Goal: Task Accomplishment & Management: Contribute content

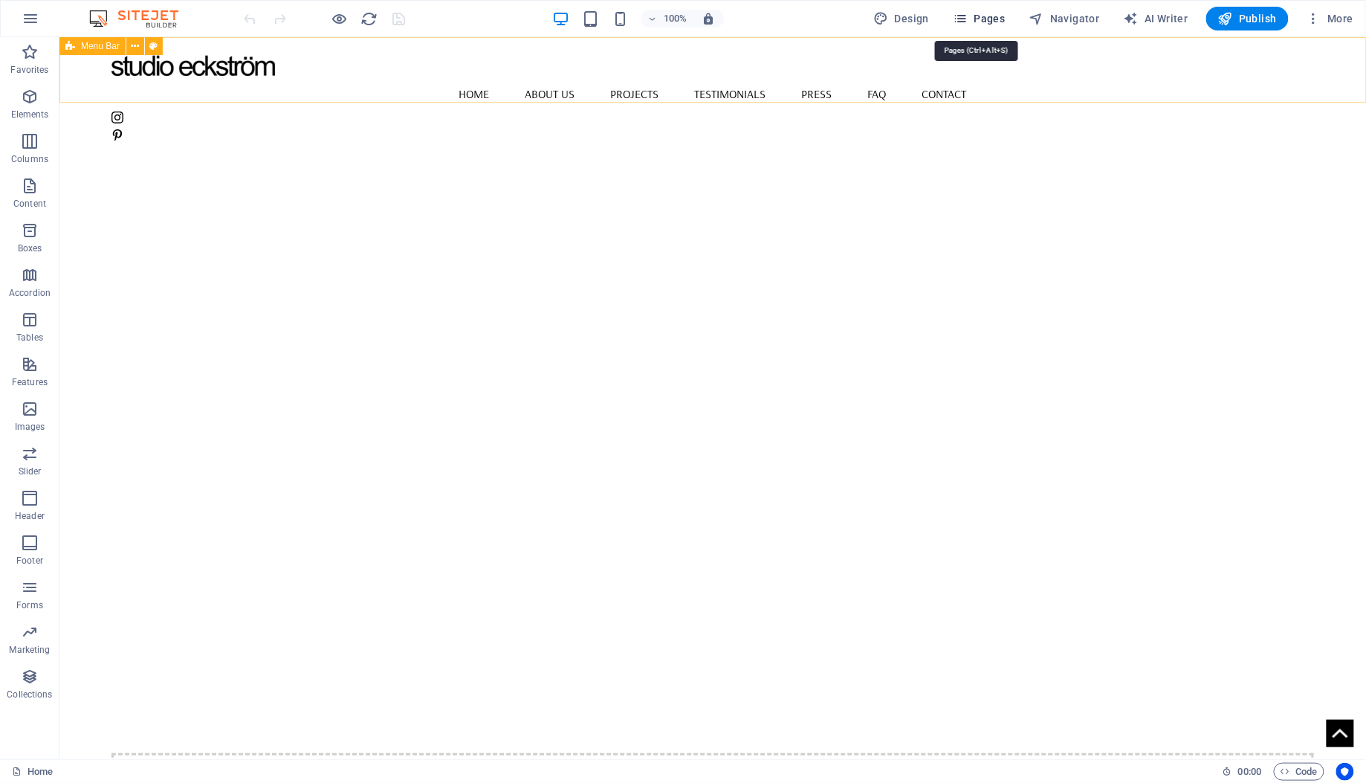
click at [984, 19] on span "Pages" at bounding box center [979, 18] width 52 height 15
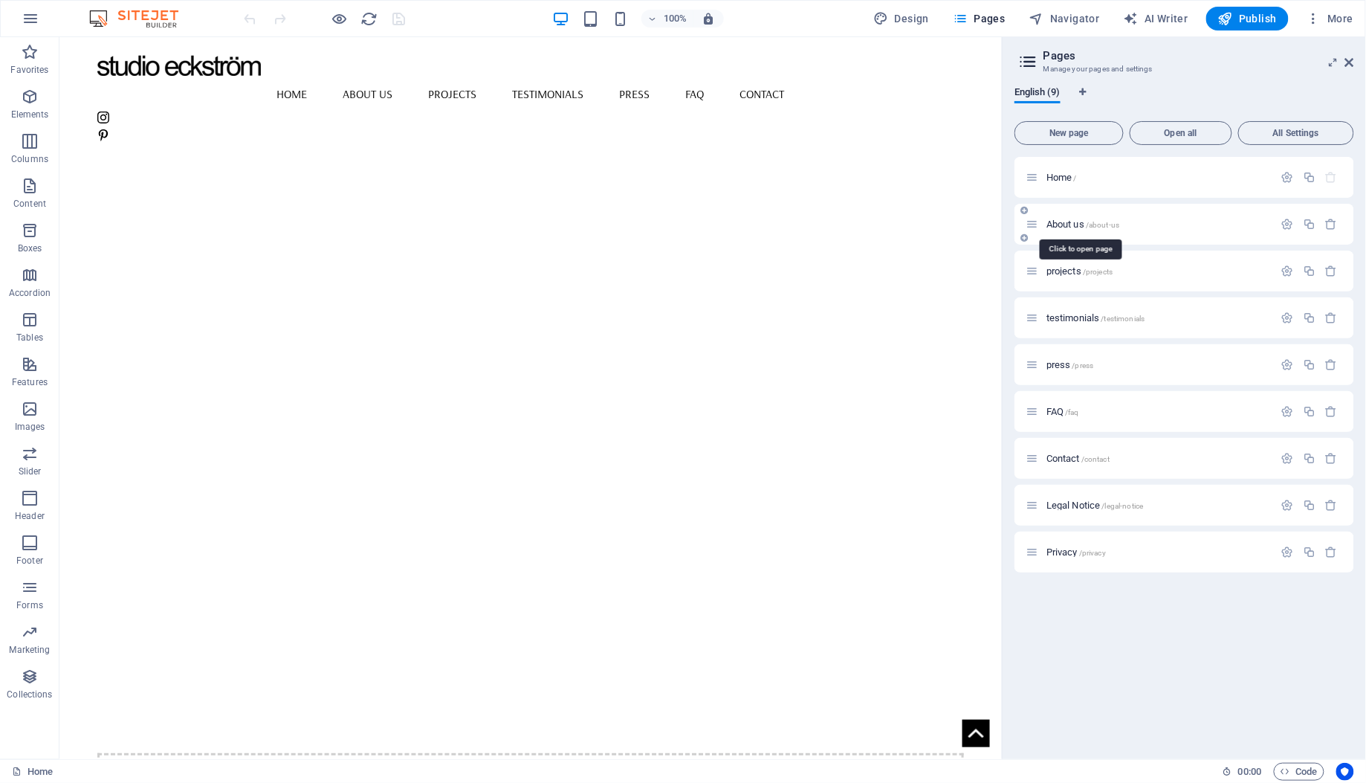
click at [1052, 218] on span "About us /about-us" at bounding box center [1082, 223] width 73 height 11
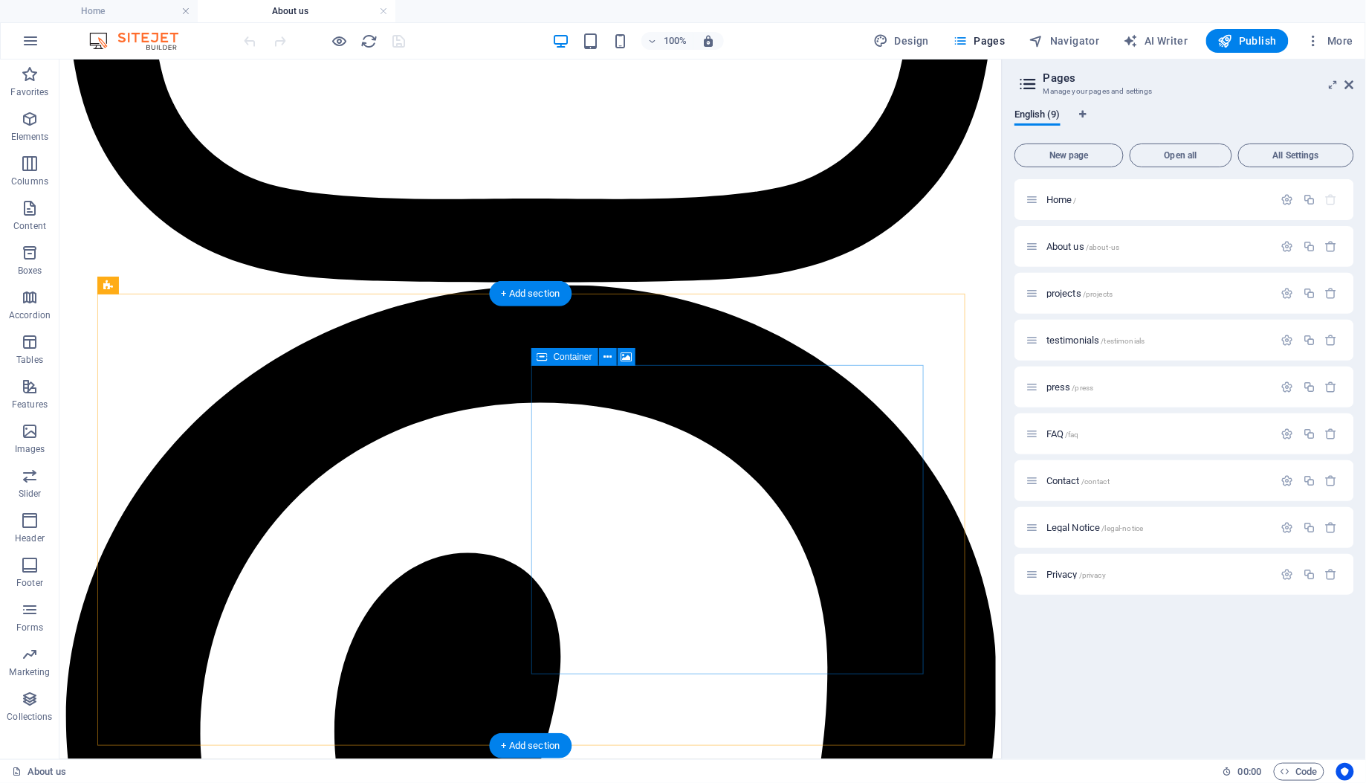
scroll to position [878, 0]
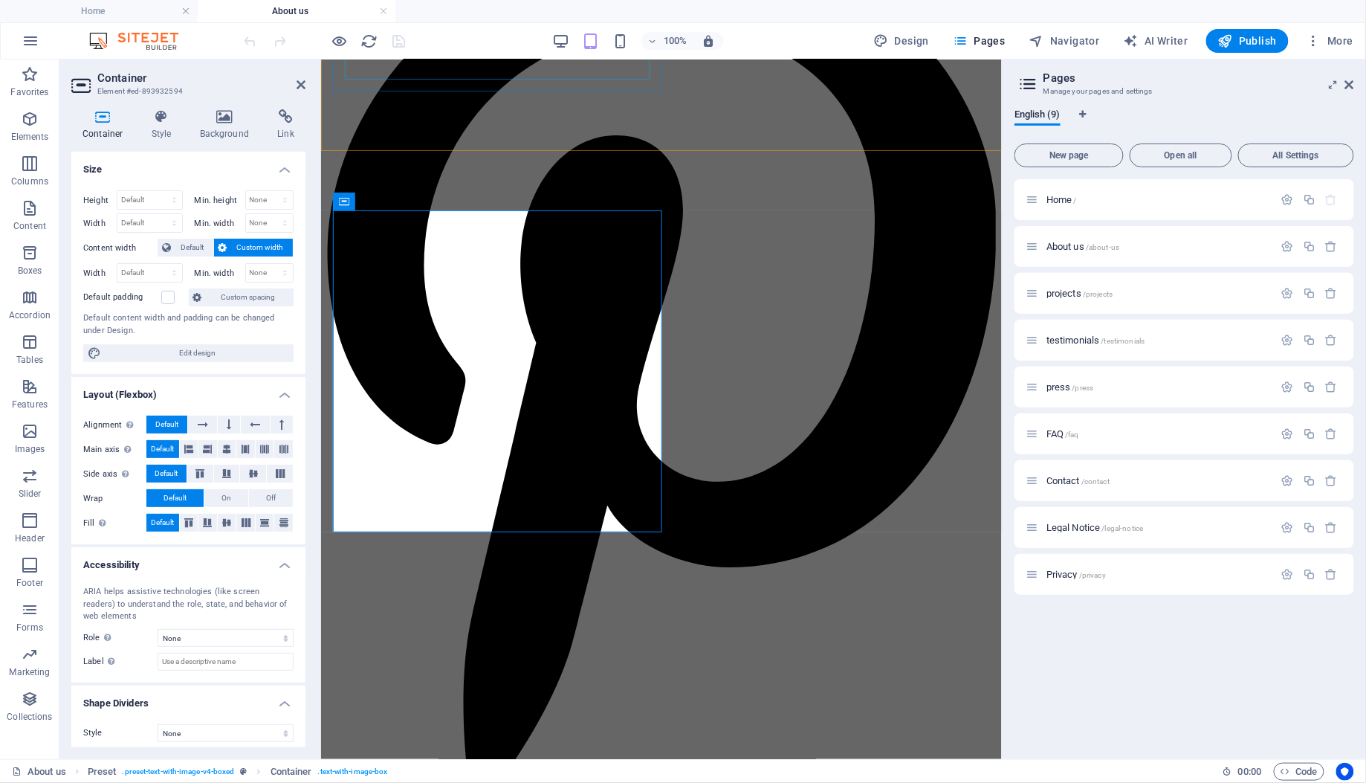
scroll to position [951, 0]
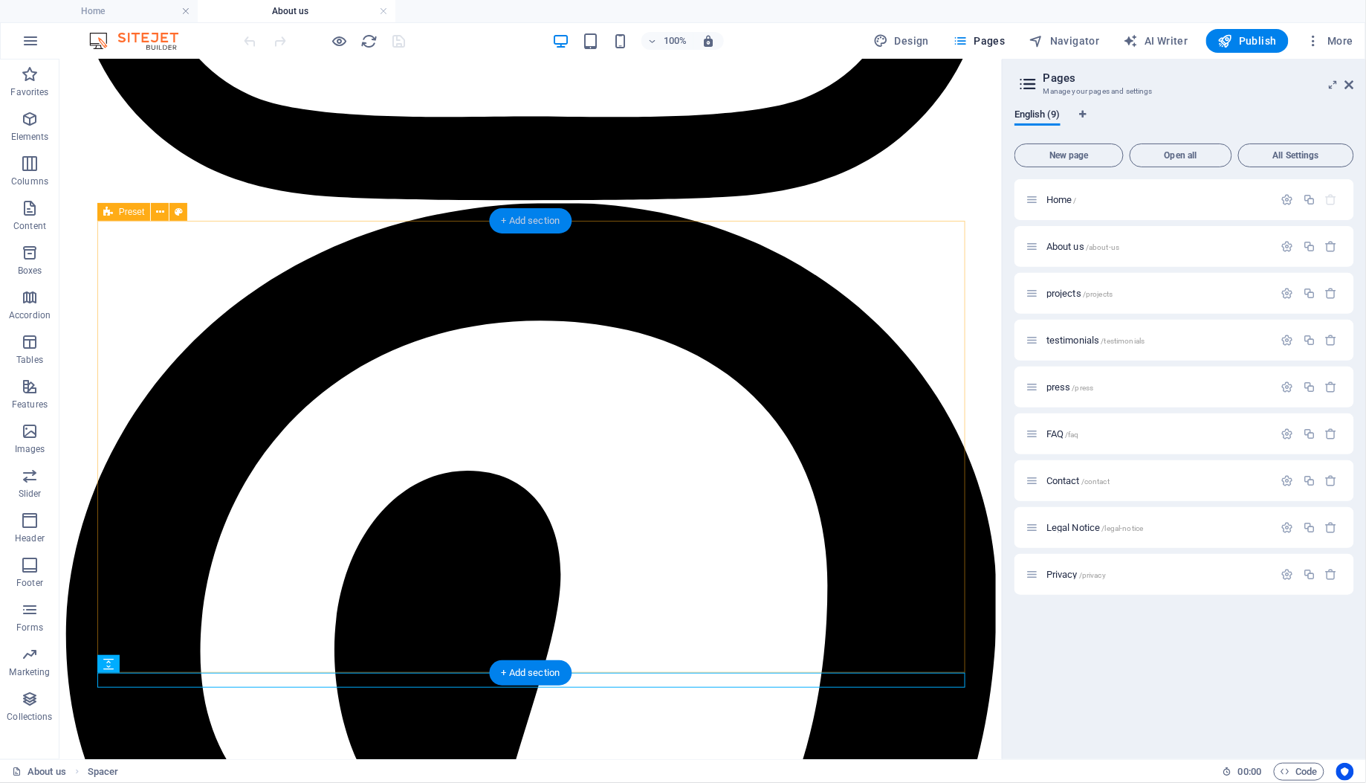
click at [530, 229] on div "+ Add section" at bounding box center [531, 220] width 82 height 25
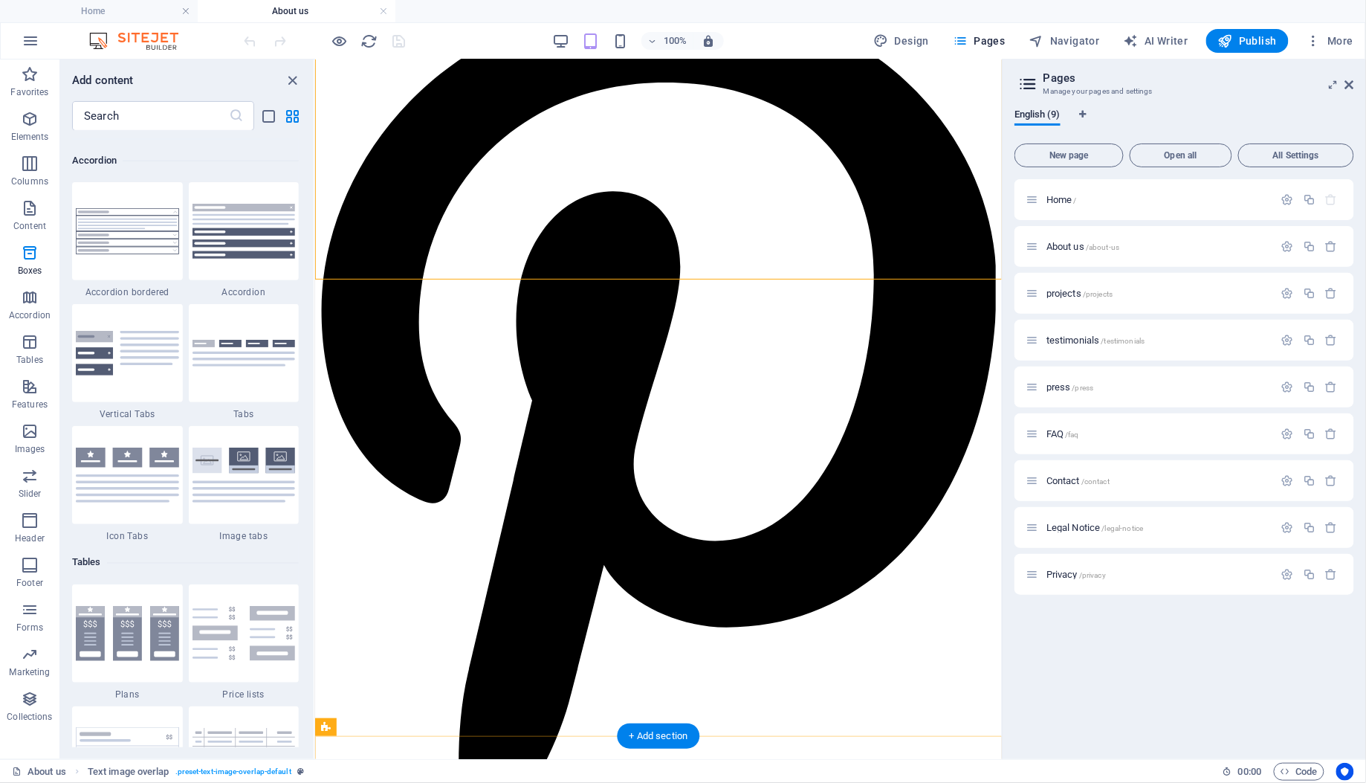
scroll to position [819, 0]
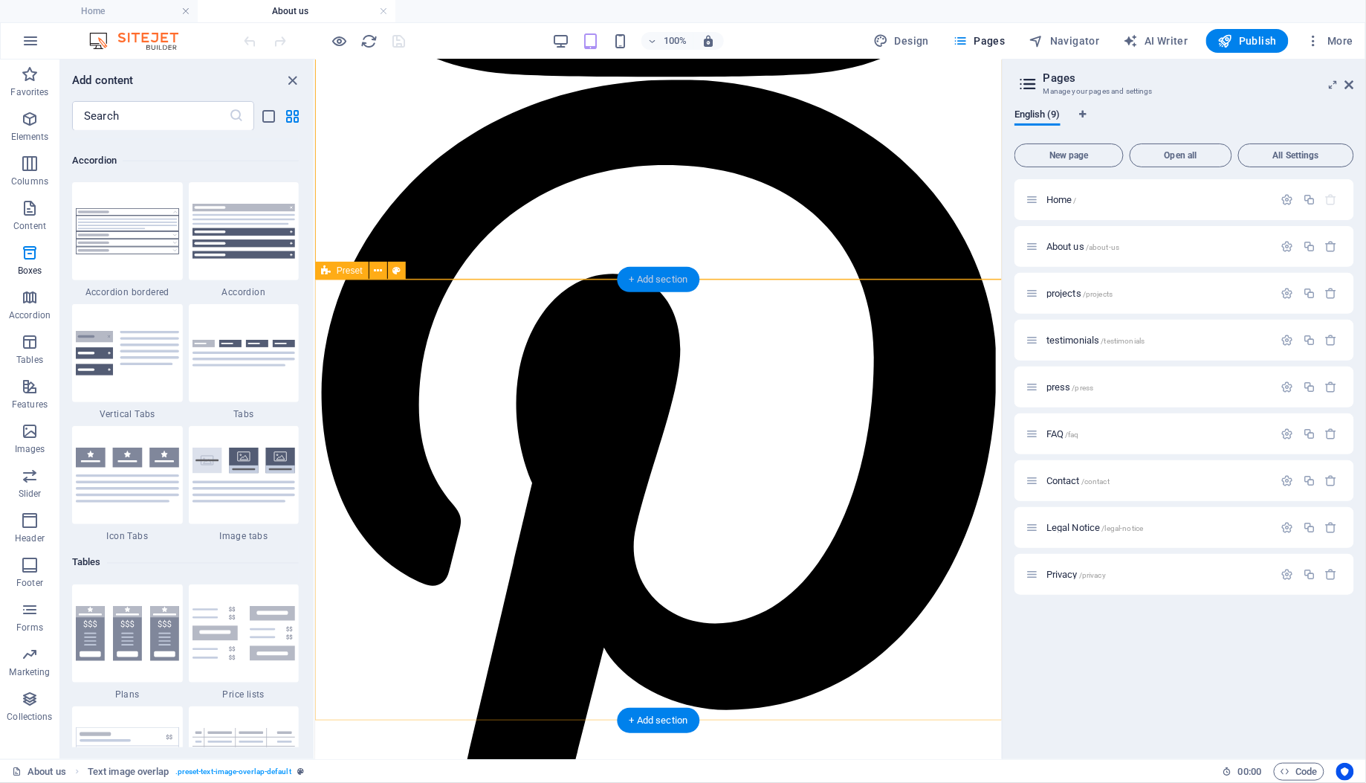
click at [632, 284] on div "+ Add section" at bounding box center [659, 279] width 82 height 25
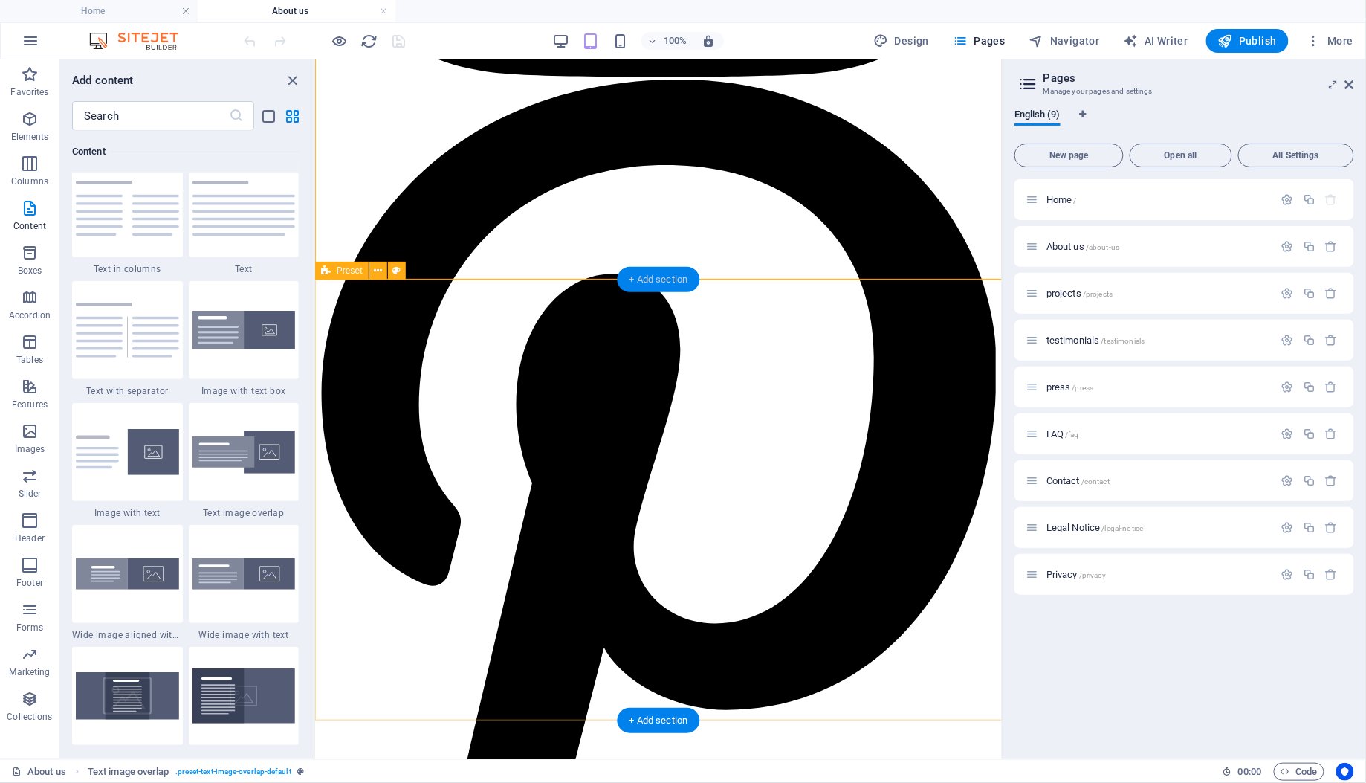
scroll to position [2613, 0]
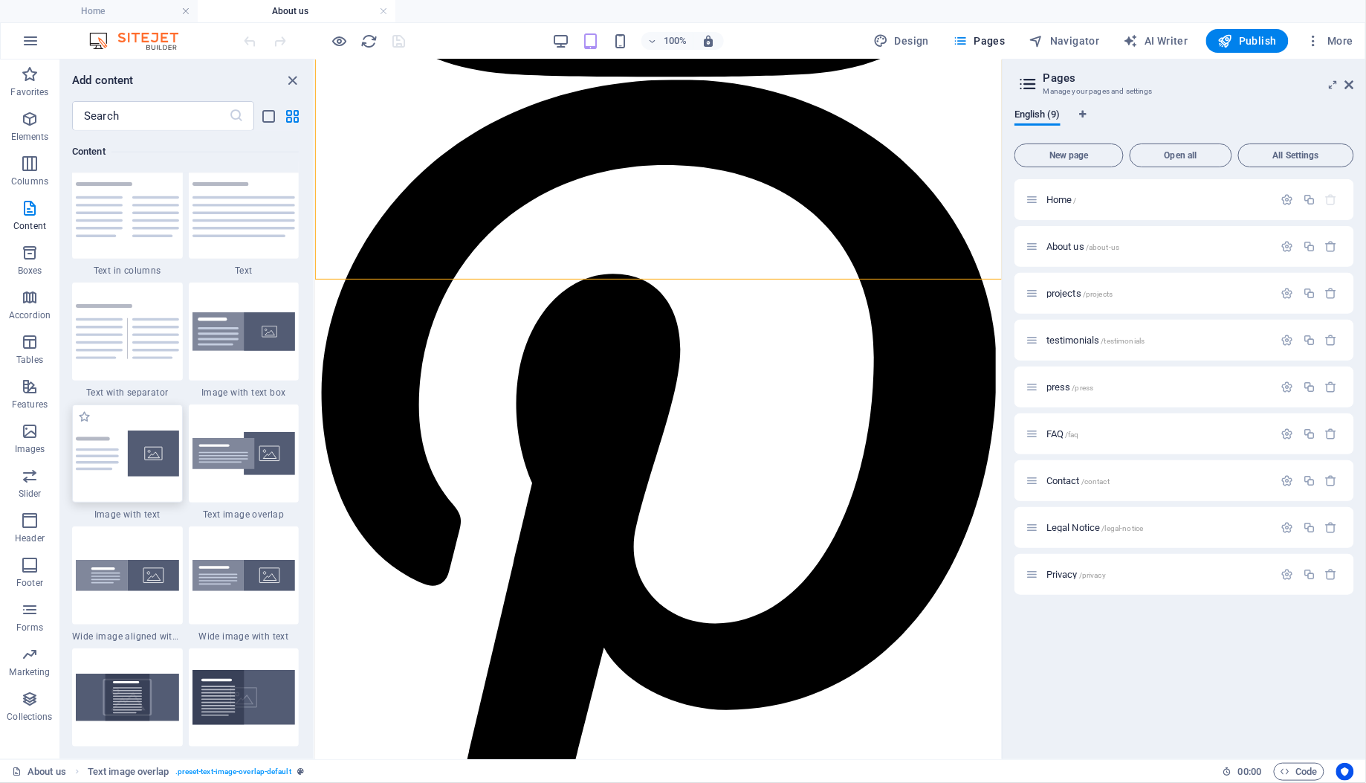
click at [140, 501] on div at bounding box center [127, 453] width 111 height 98
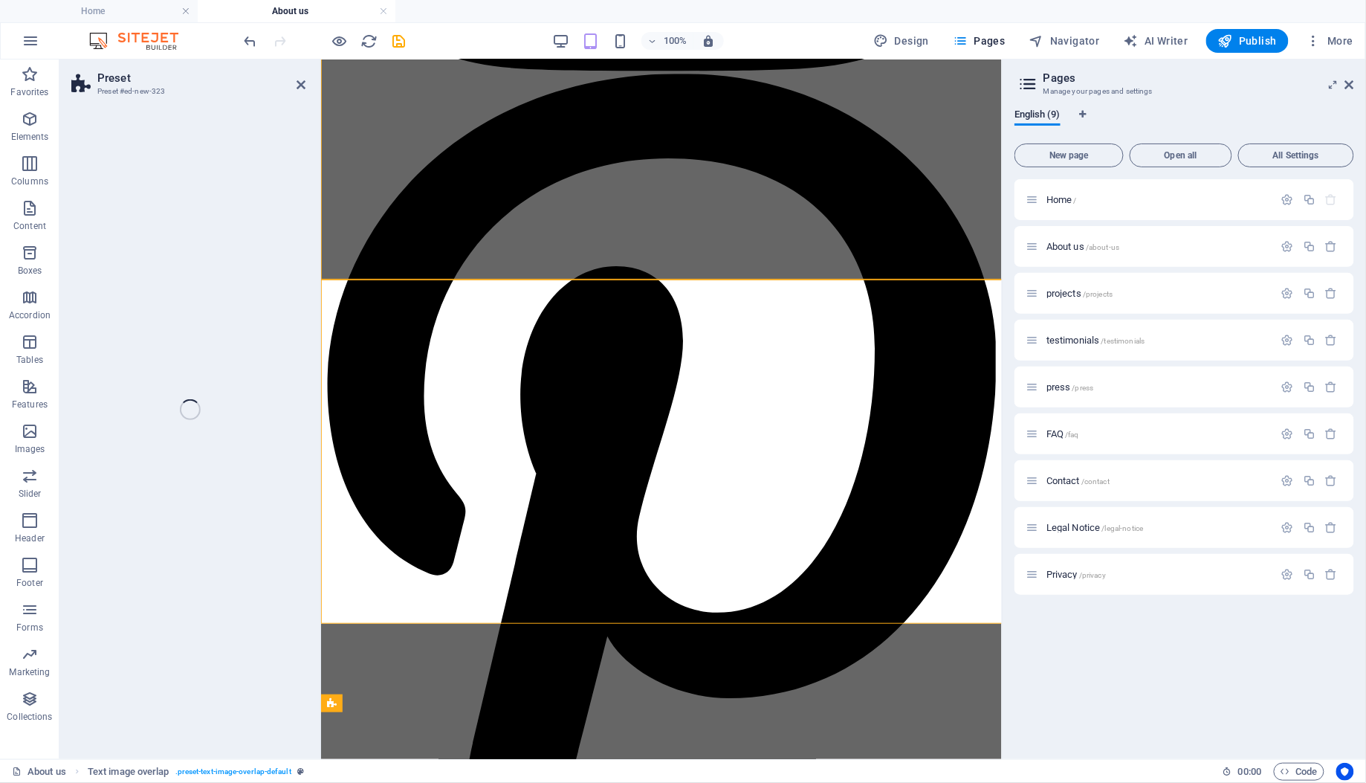
select select "rem"
select select "px"
select select "preset-text-with-image-v4-default"
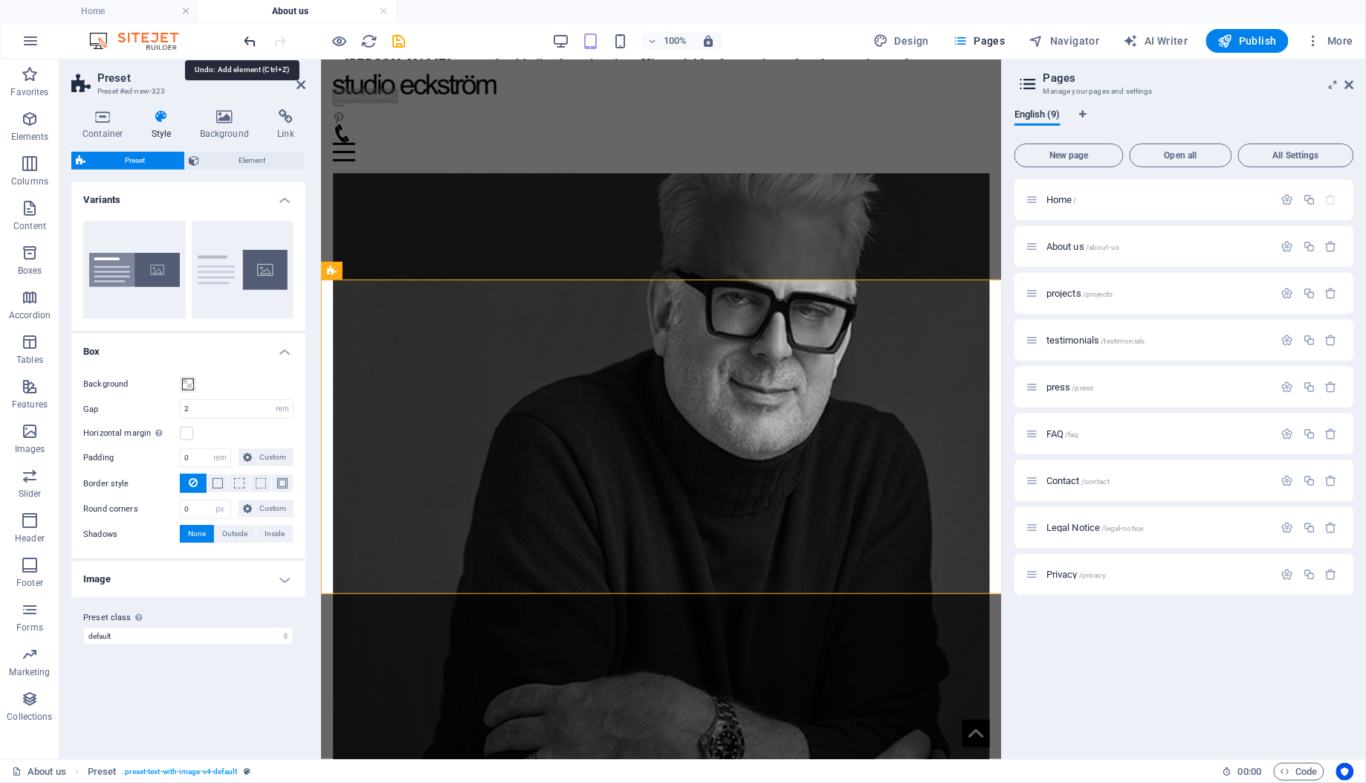
click at [251, 33] on icon "undo" at bounding box center [250, 41] width 17 height 17
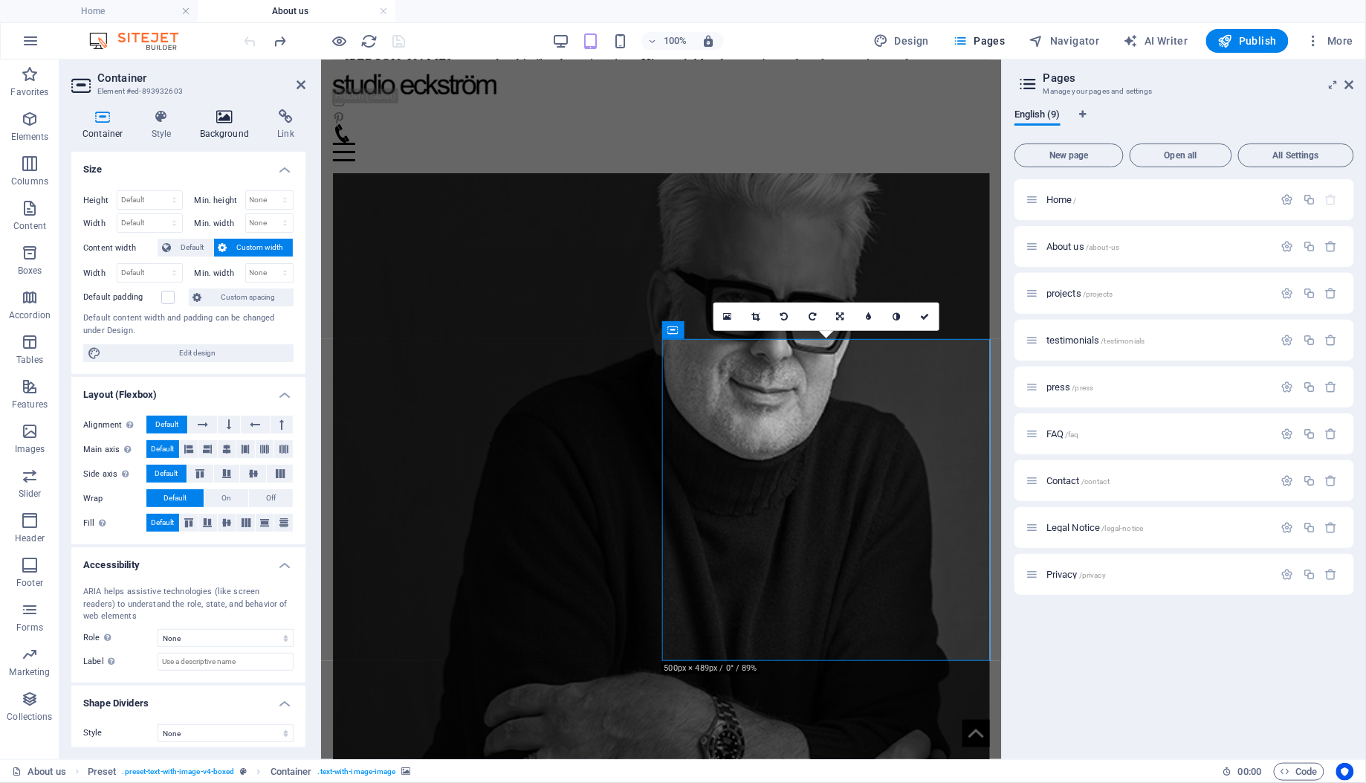
click at [226, 116] on icon at bounding box center [225, 116] width 72 height 15
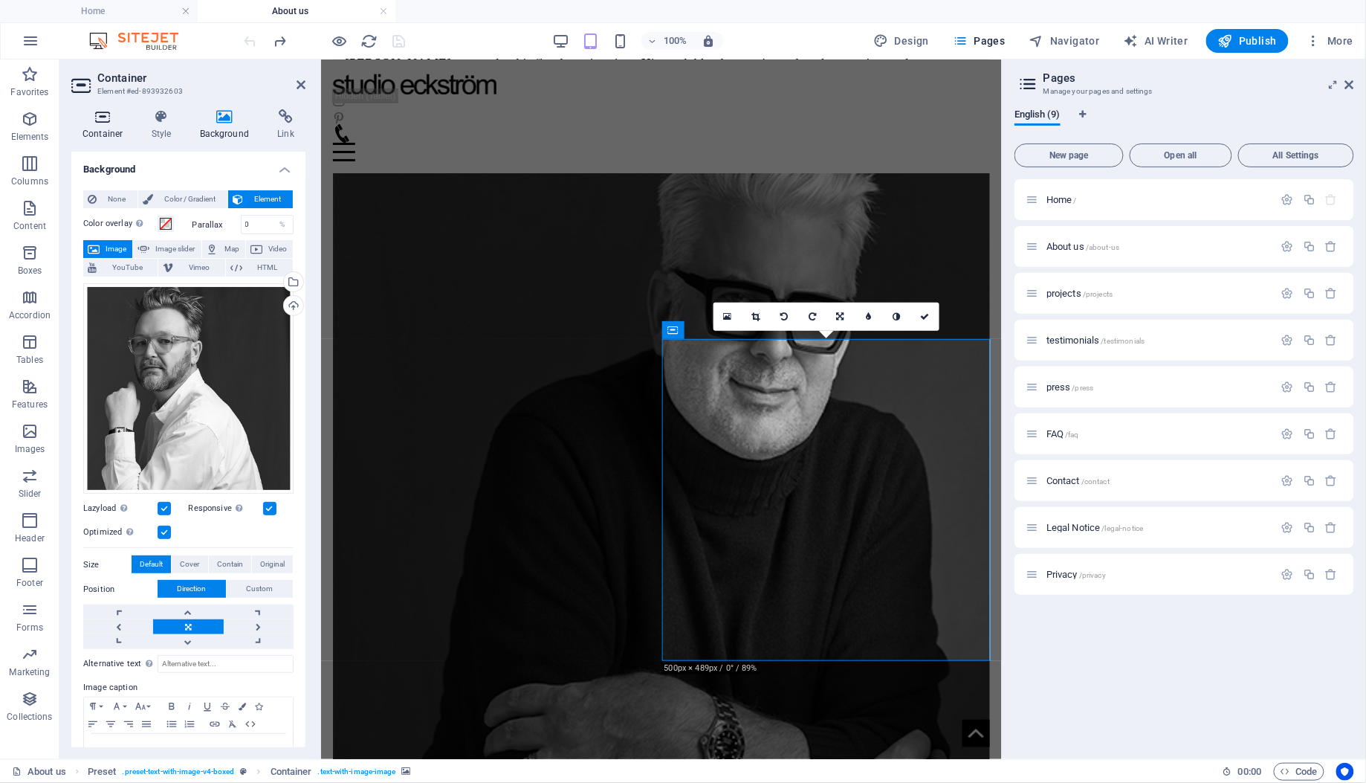
click at [95, 122] on icon at bounding box center [102, 116] width 63 height 15
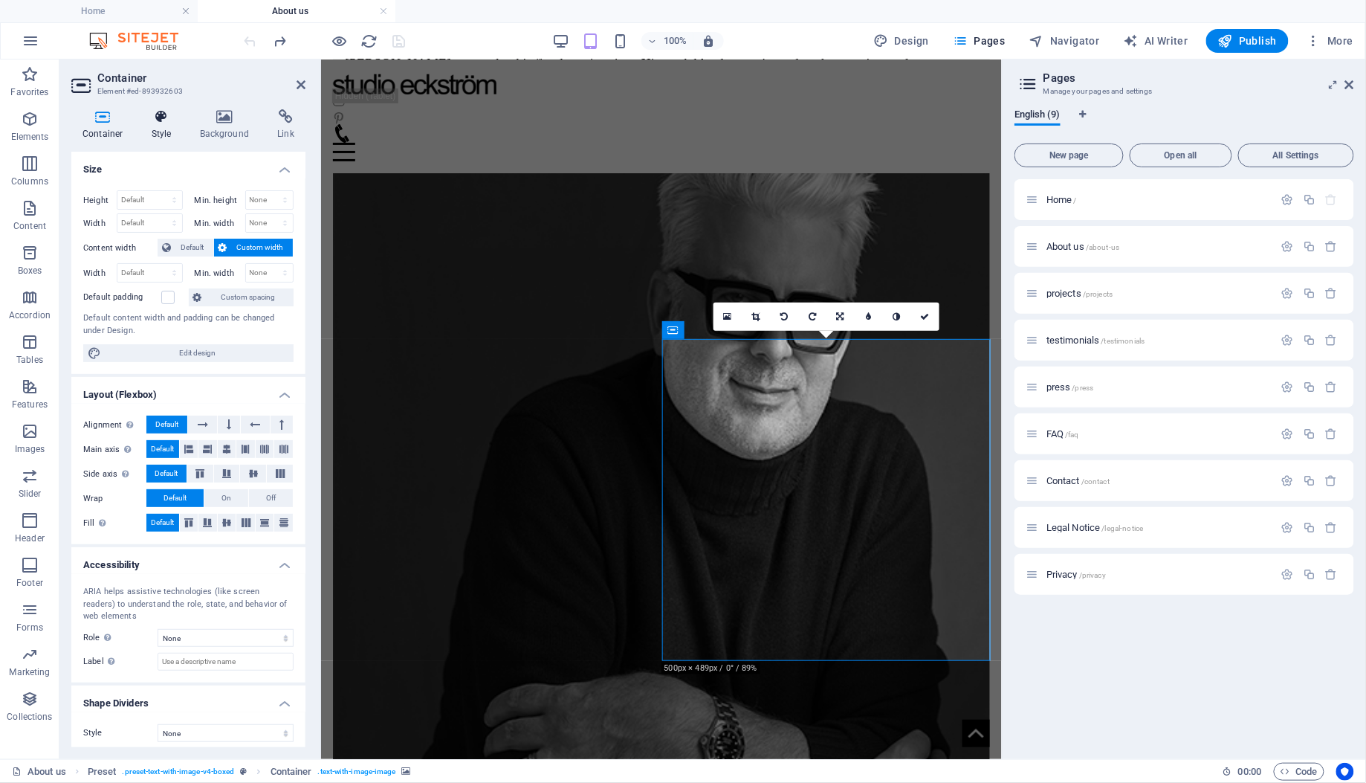
click at [155, 129] on h4 "Style" at bounding box center [164, 124] width 48 height 31
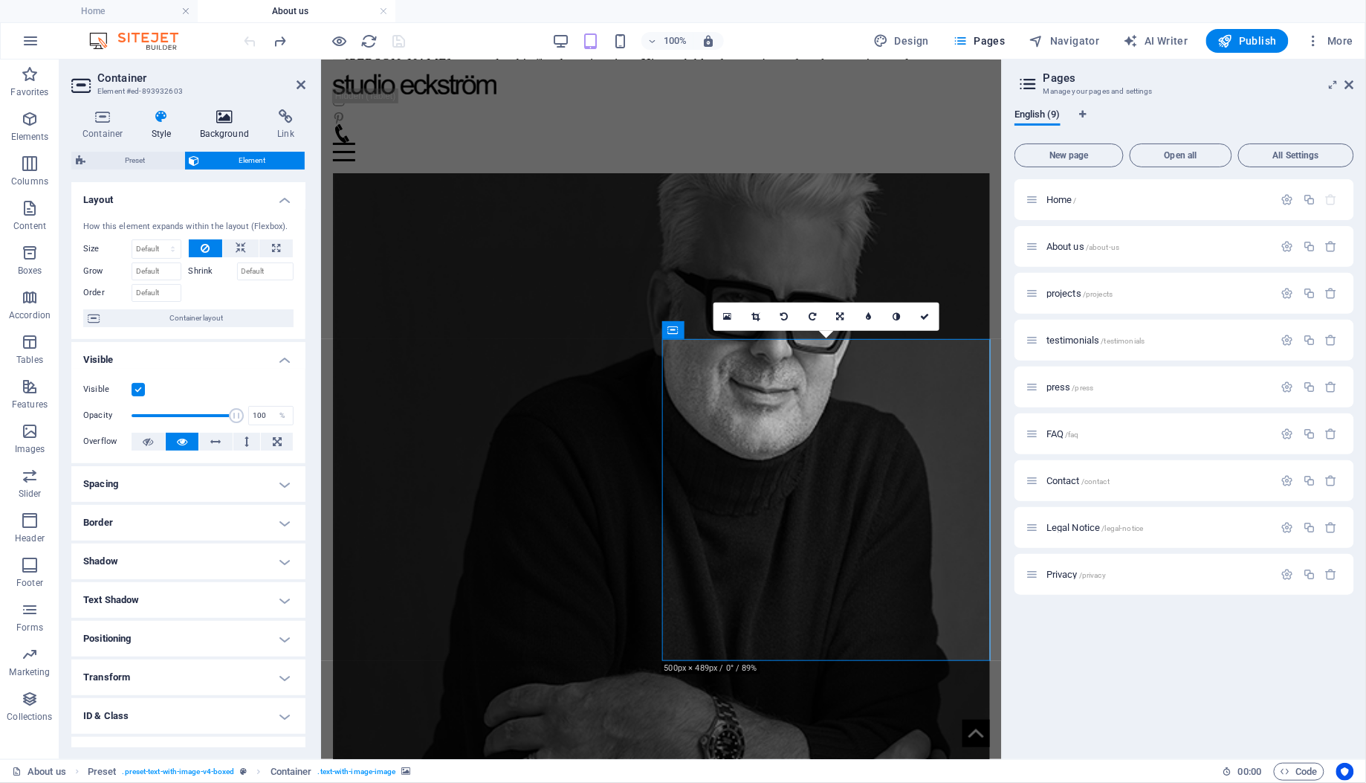
click at [218, 113] on icon at bounding box center [225, 116] width 72 height 15
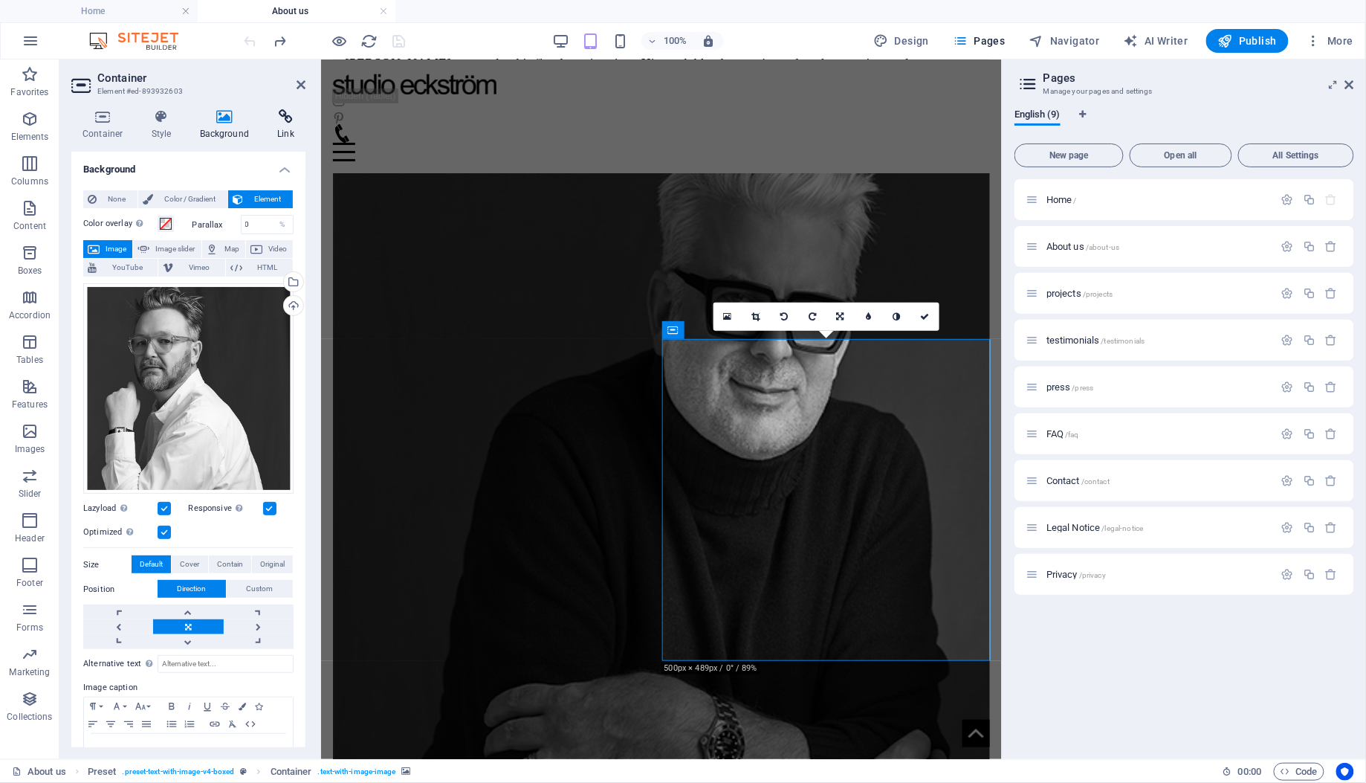
click at [283, 116] on icon at bounding box center [285, 116] width 39 height 15
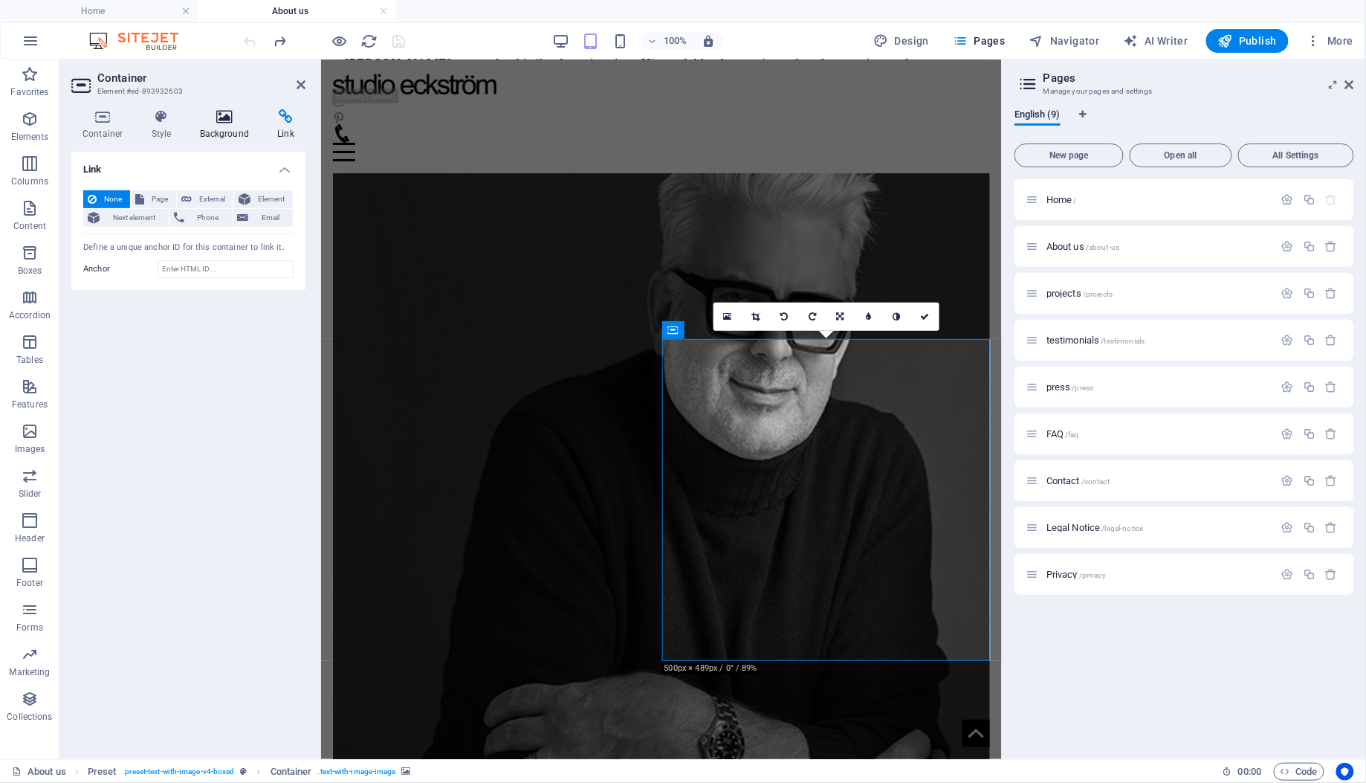
click at [216, 114] on icon at bounding box center [225, 116] width 72 height 15
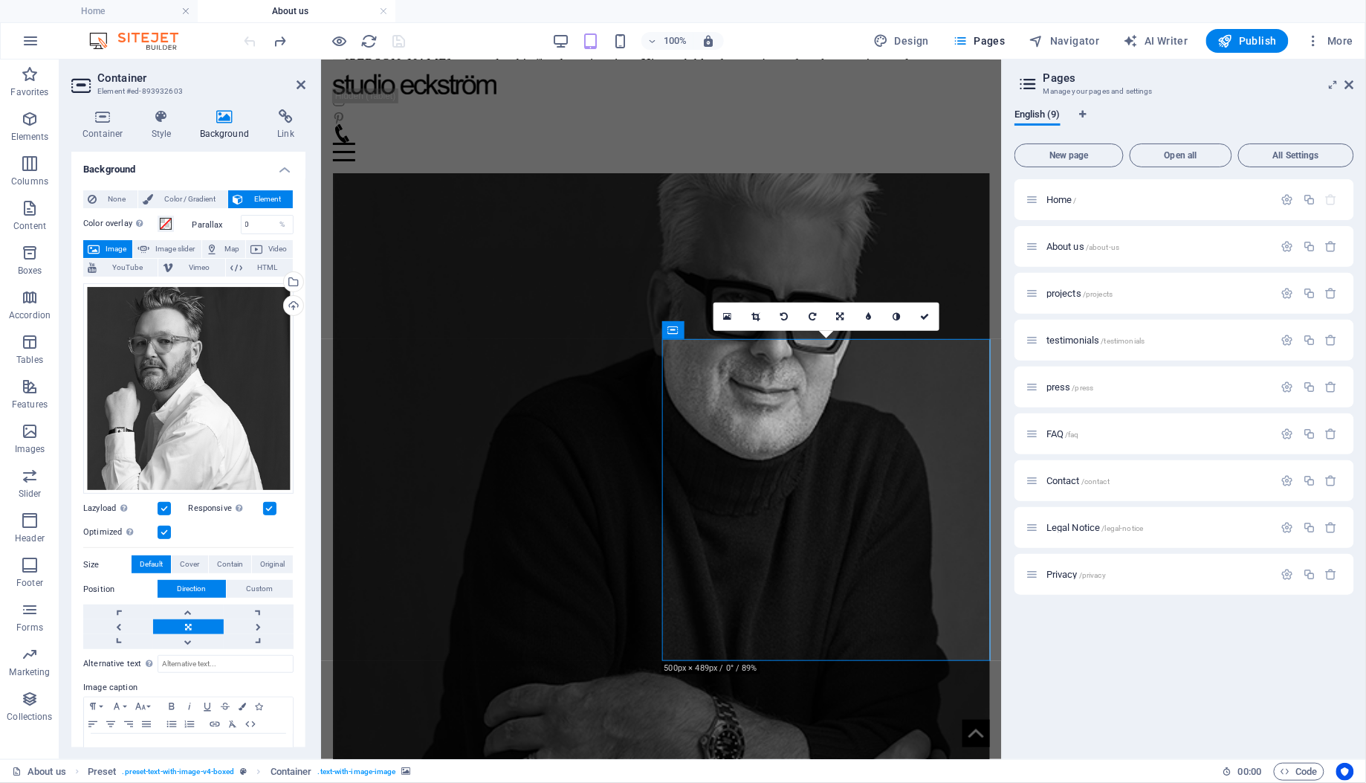
click at [268, 502] on label at bounding box center [269, 508] width 13 height 13
click at [0, 0] on input "Responsive Automatically load retina image and smartphone optimized sizes." at bounding box center [0, 0] width 0 height 0
click at [1234, 51] on button "Publish" at bounding box center [1247, 41] width 82 height 24
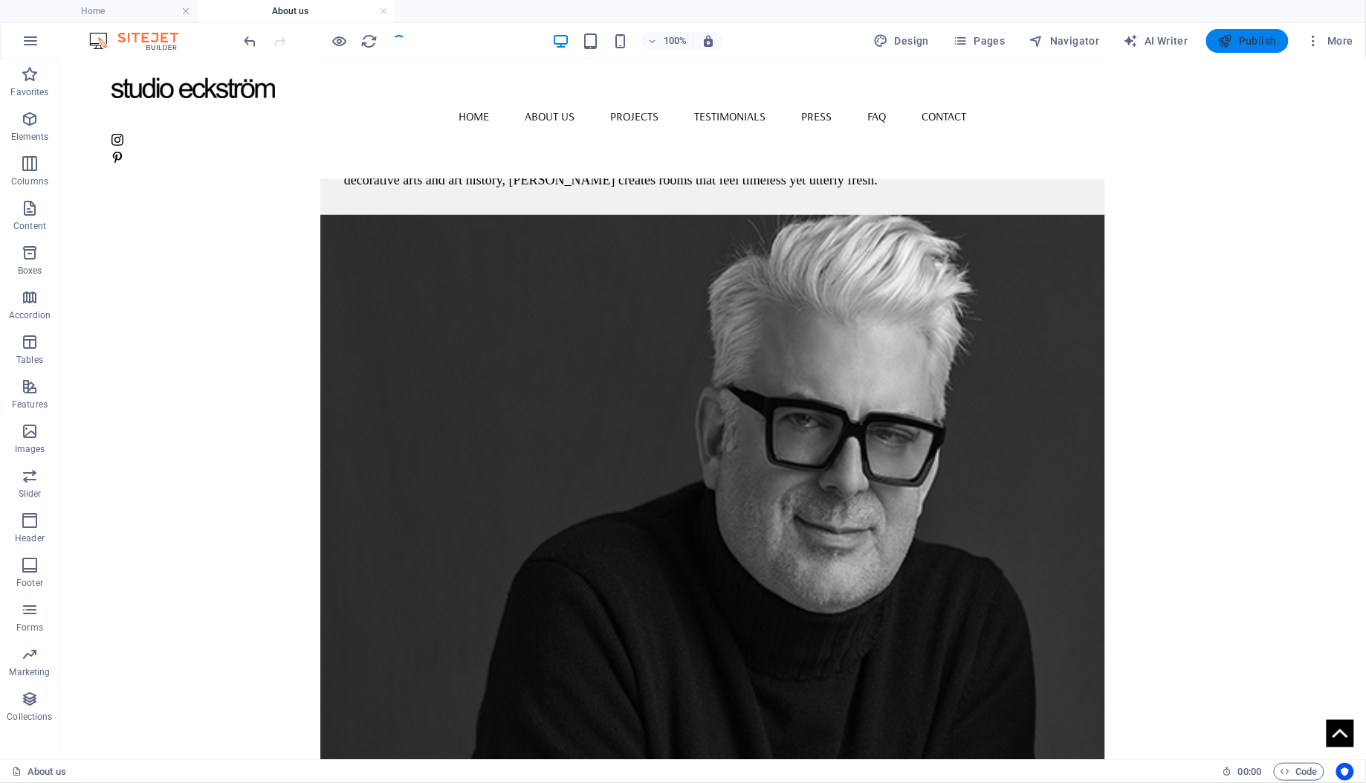
click at [1233, 42] on icon "button" at bounding box center [1225, 40] width 15 height 15
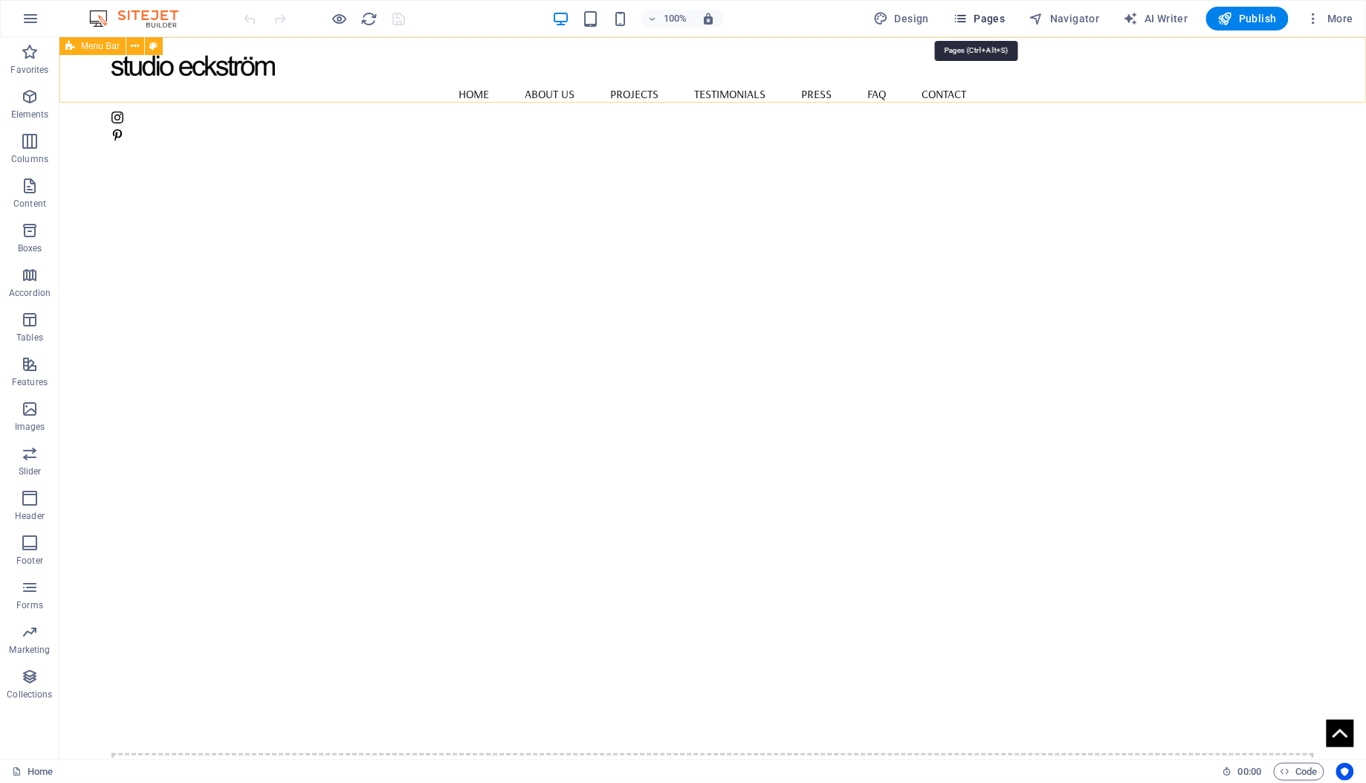
click at [991, 16] on span "Pages" at bounding box center [979, 18] width 52 height 15
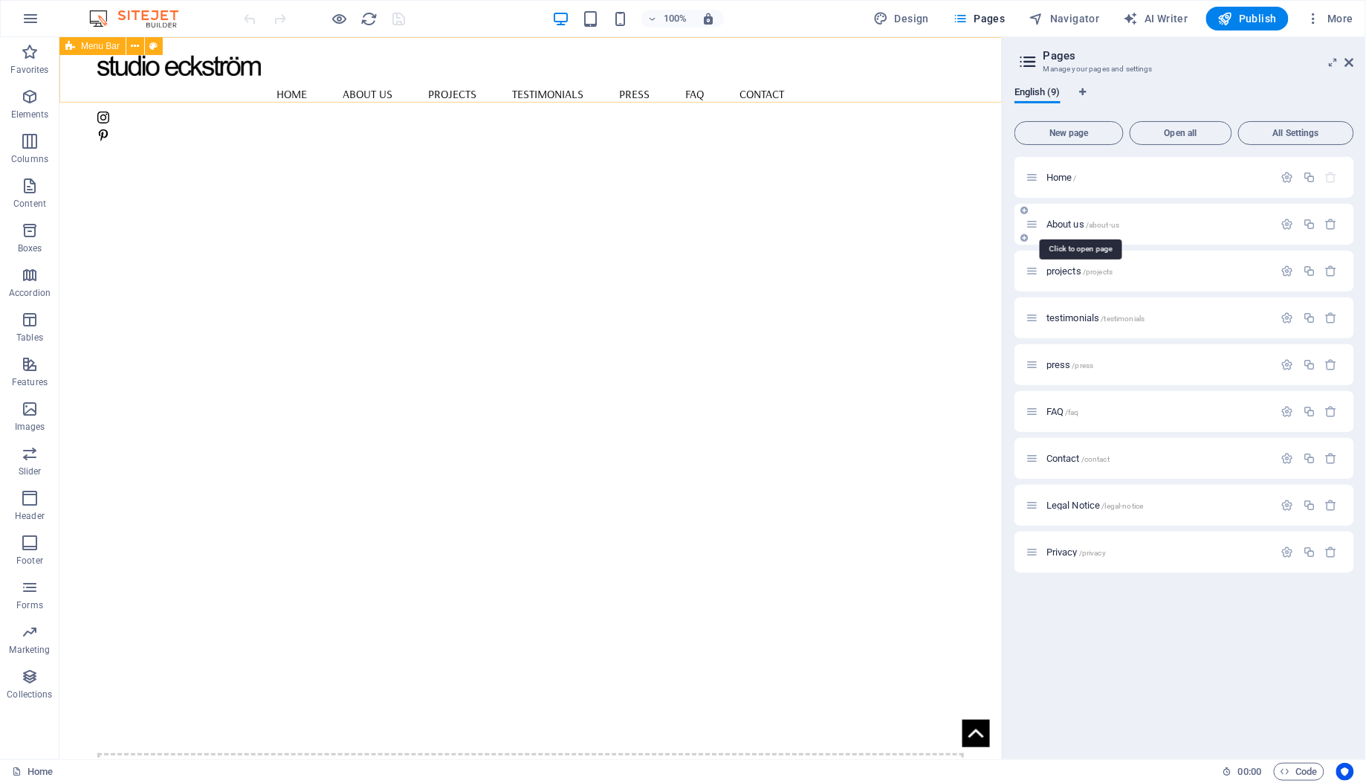
click at [1072, 227] on span "About us /about-us" at bounding box center [1082, 223] width 73 height 11
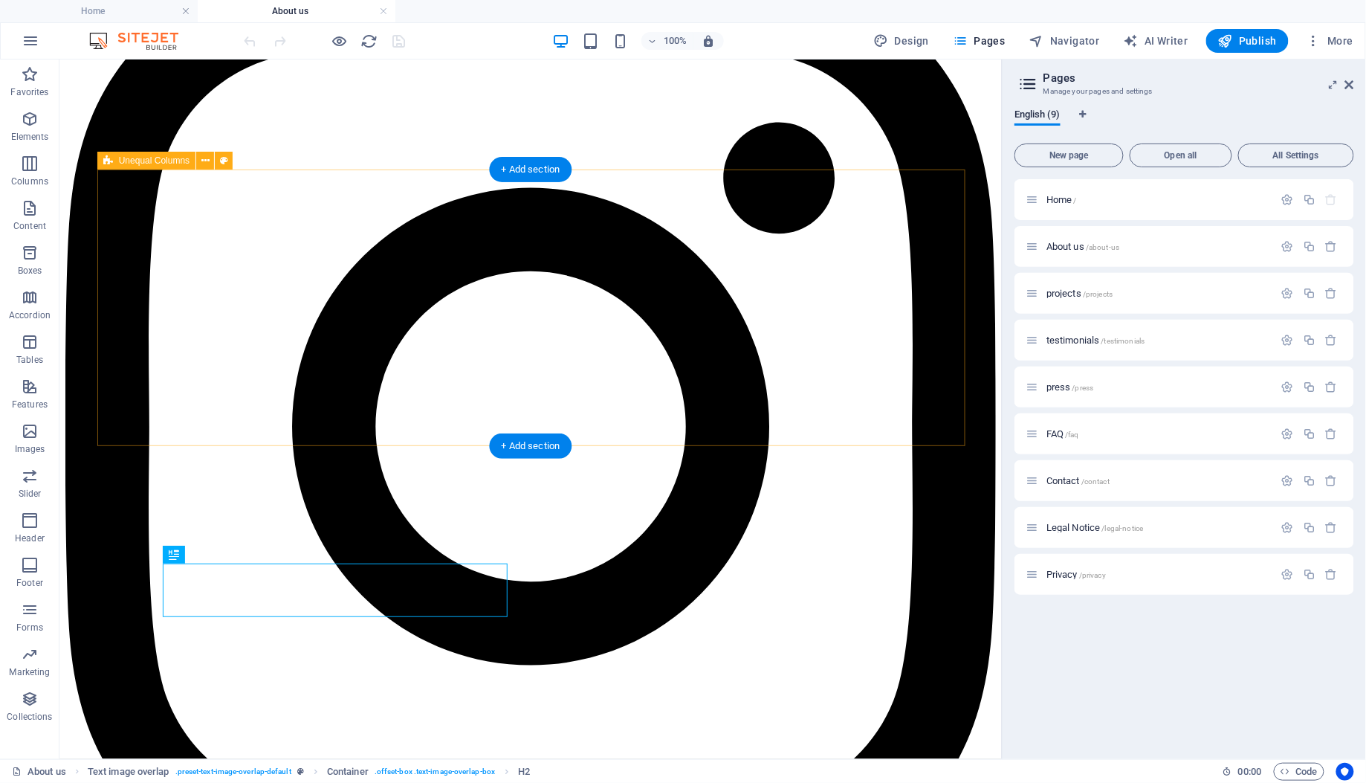
scroll to position [314, 0]
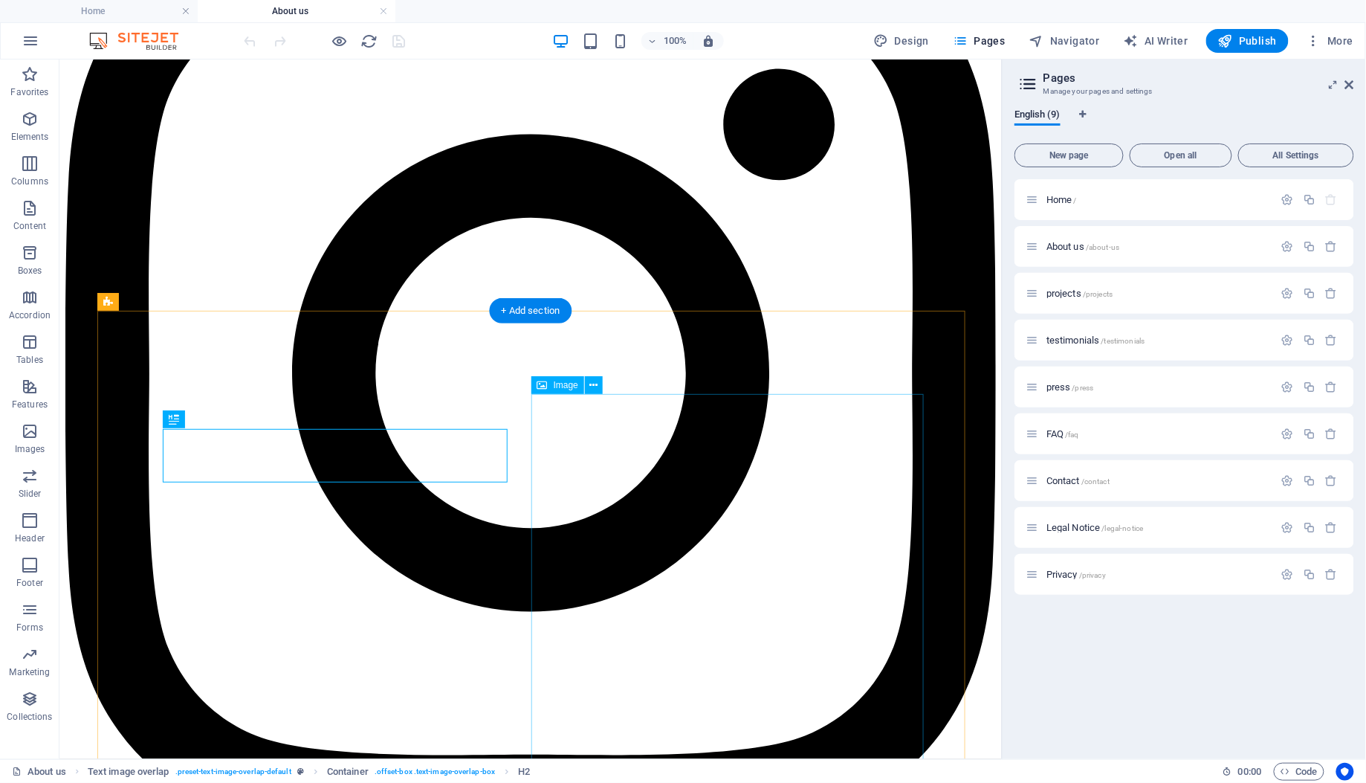
select select "%"
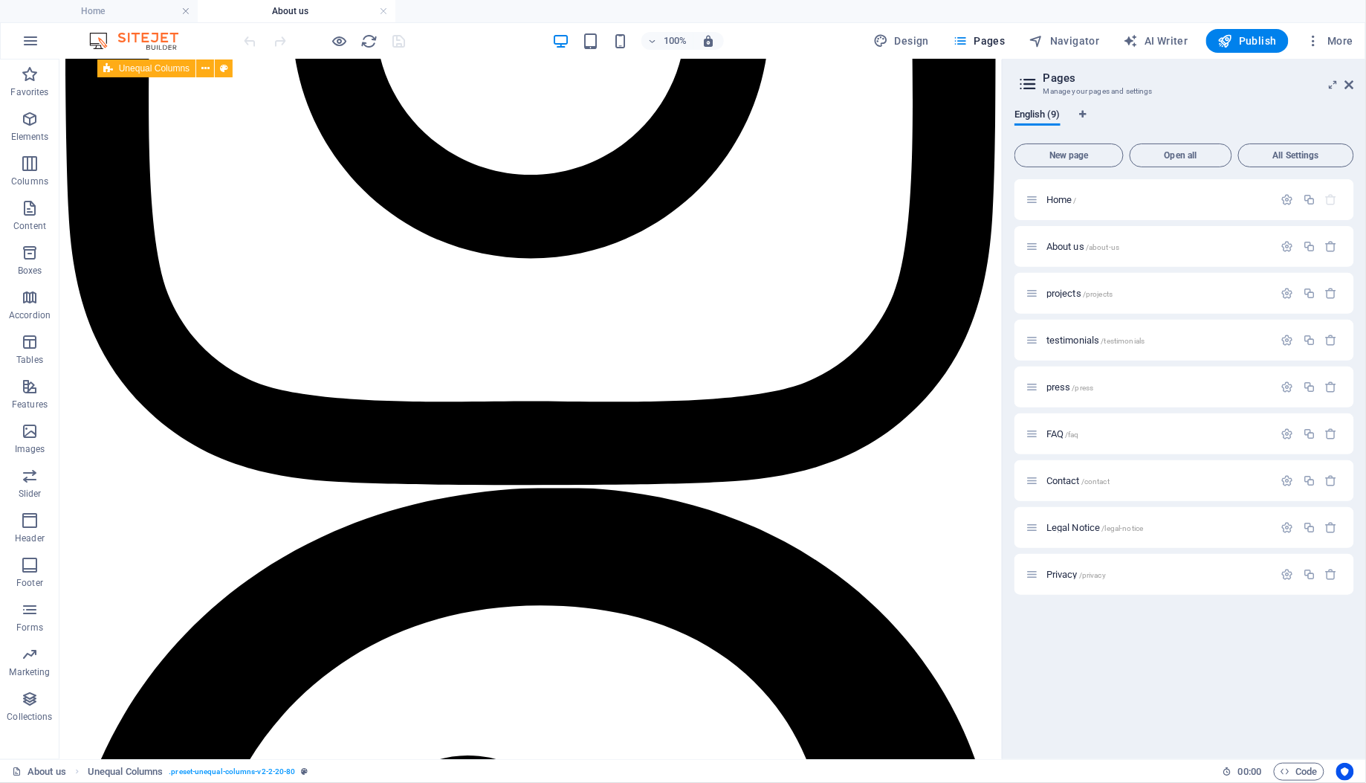
scroll to position [702, 0]
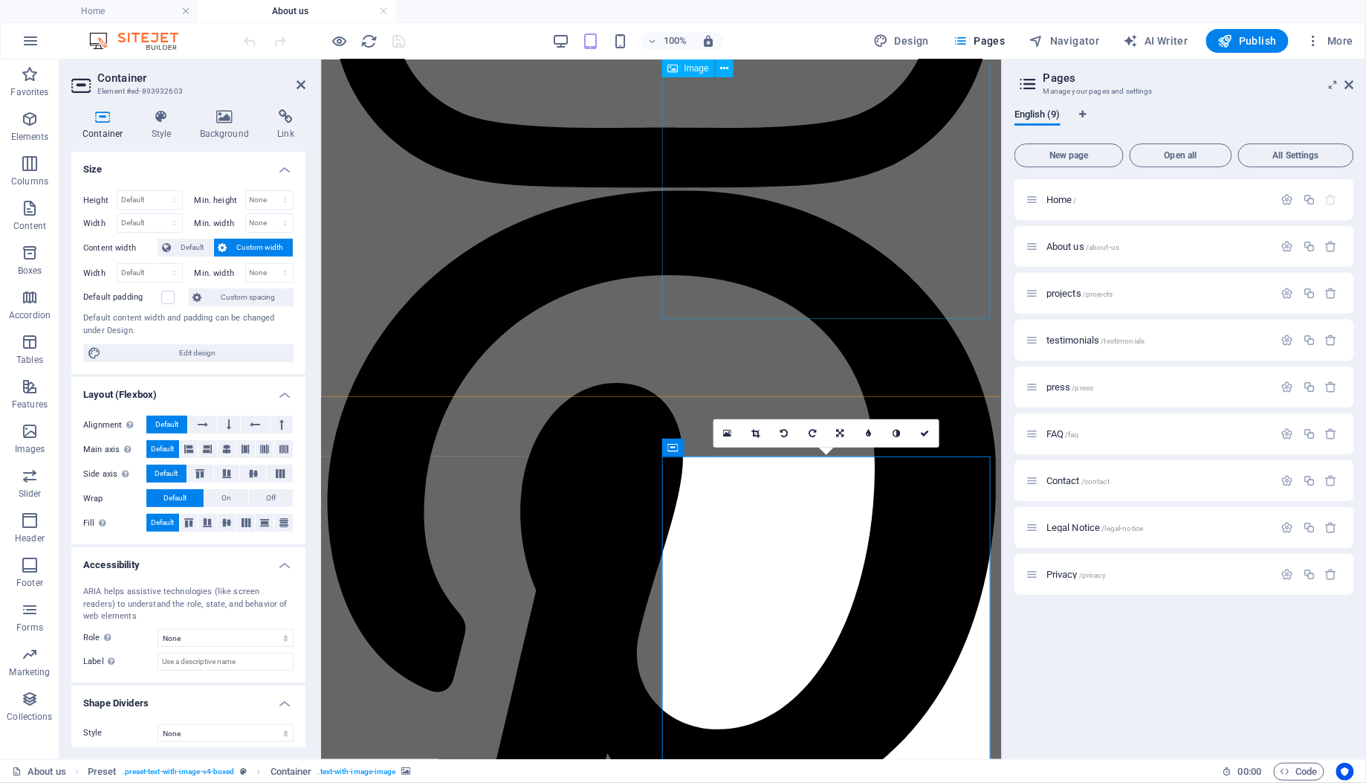
select select "%"
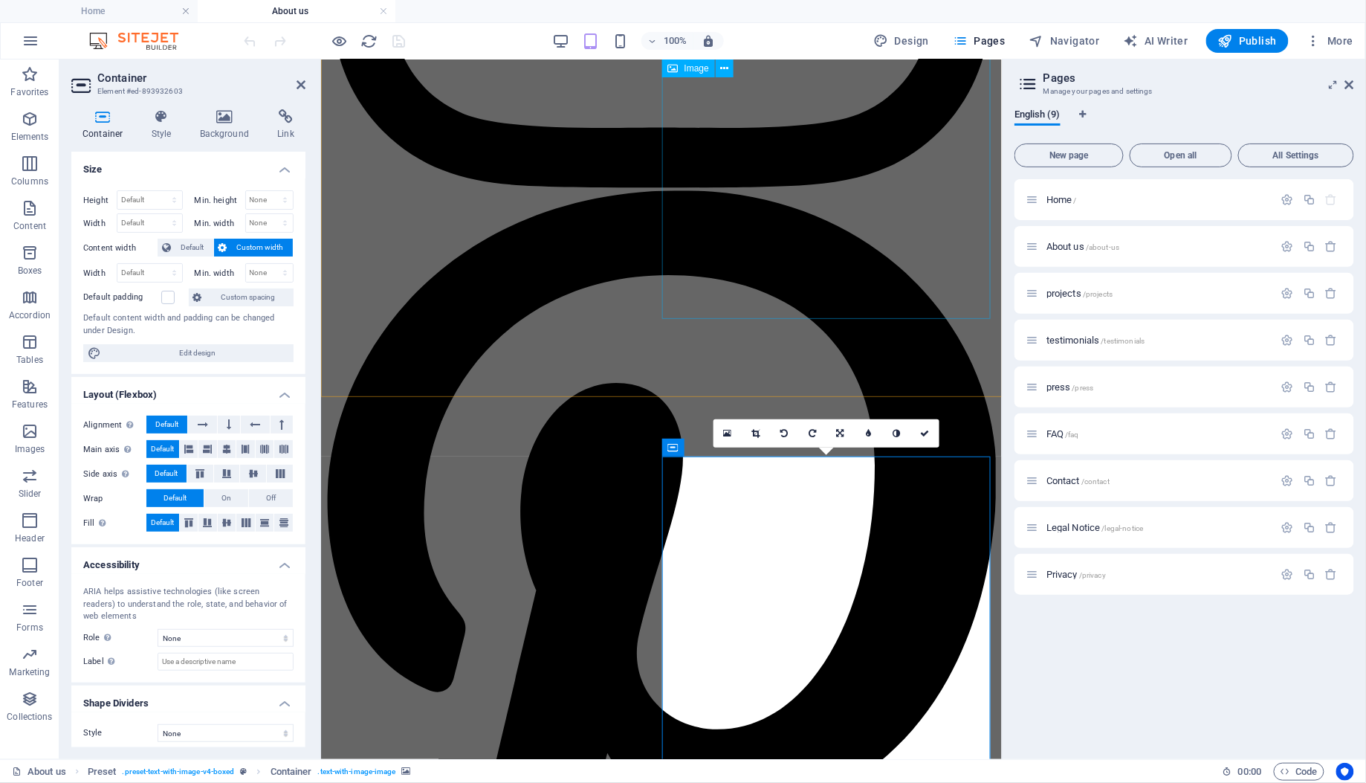
select select "%"
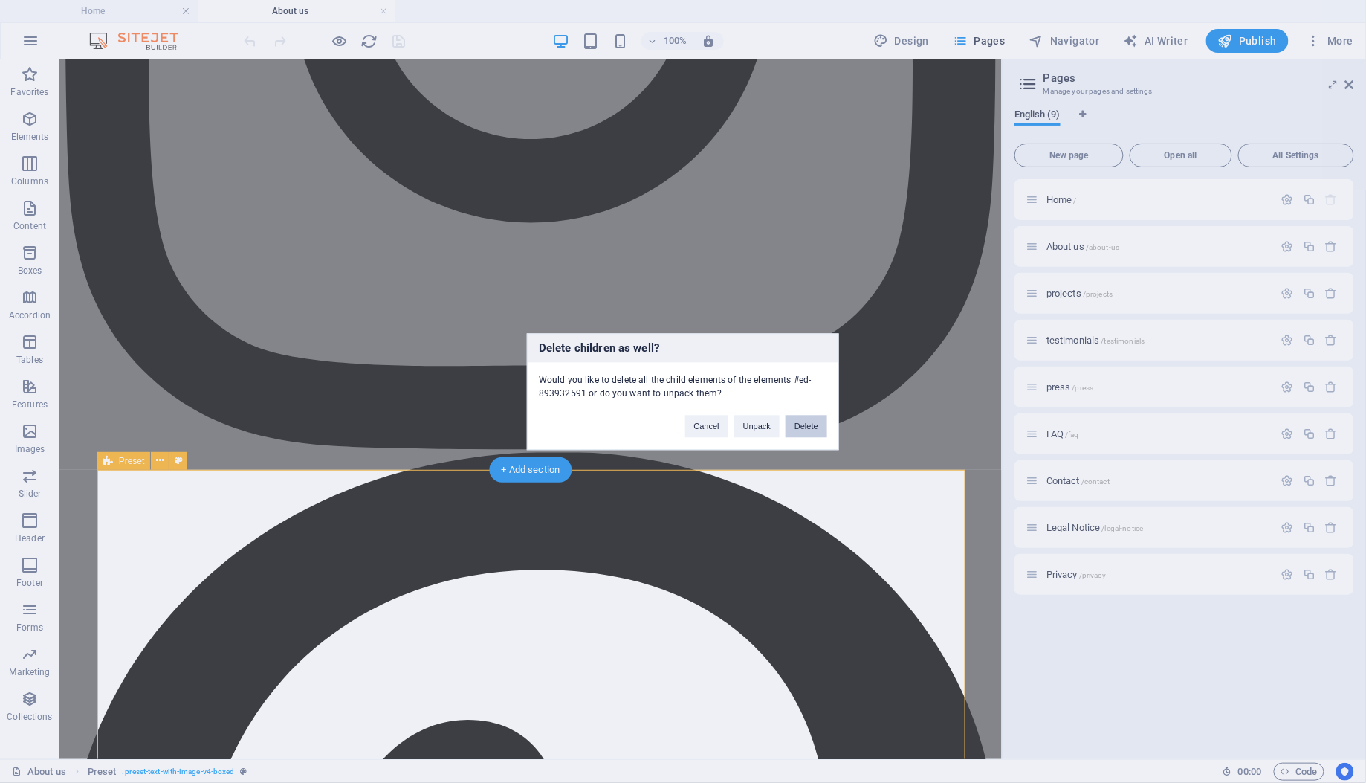
click at [798, 427] on button "Delete" at bounding box center [807, 426] width 42 height 22
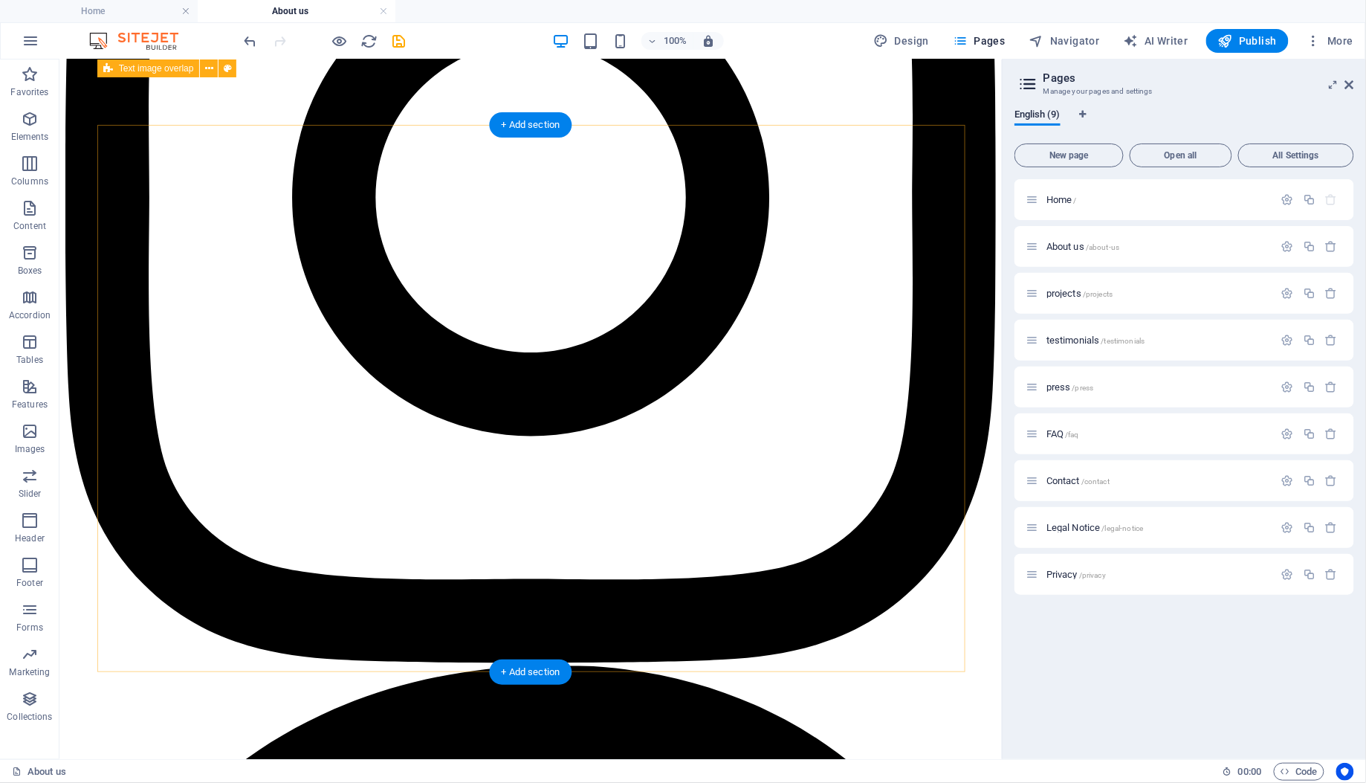
scroll to position [483, 0]
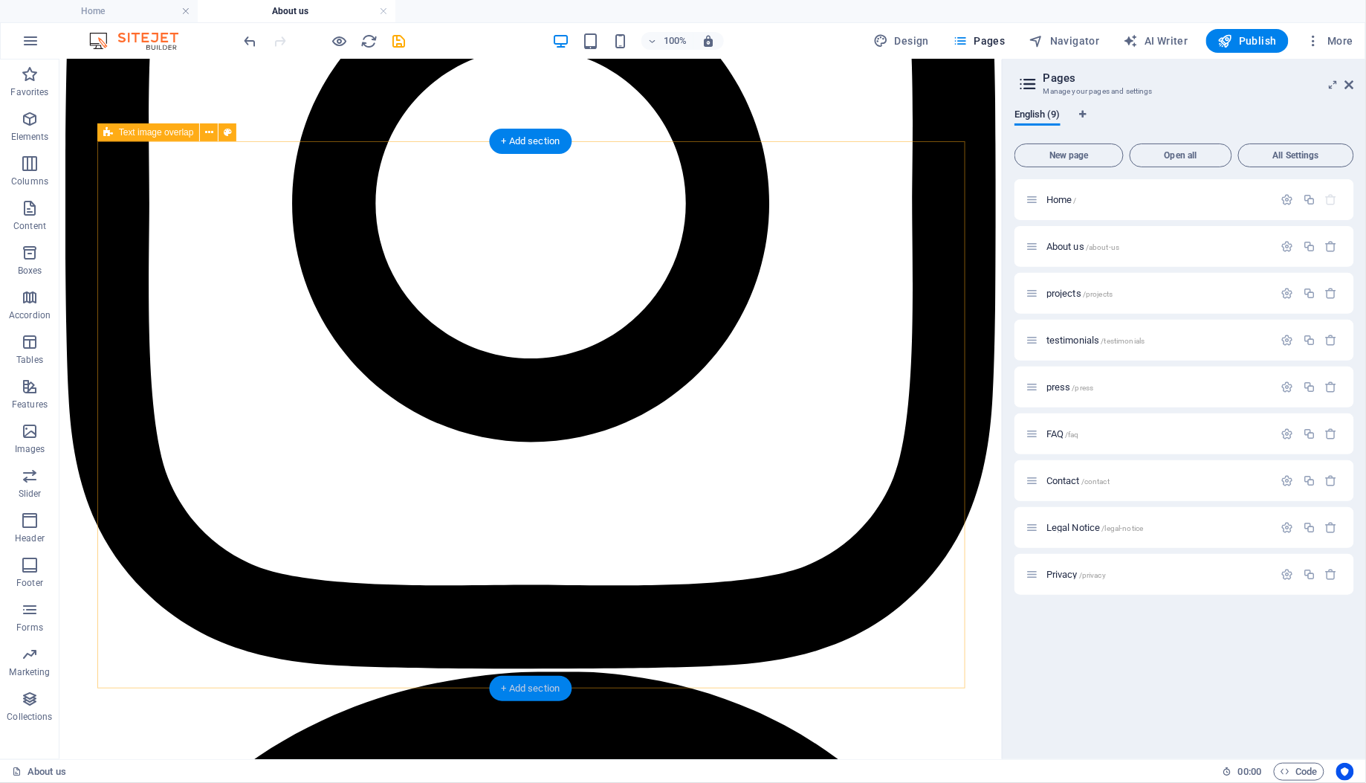
click at [529, 687] on div "+ Add section" at bounding box center [531, 688] width 82 height 25
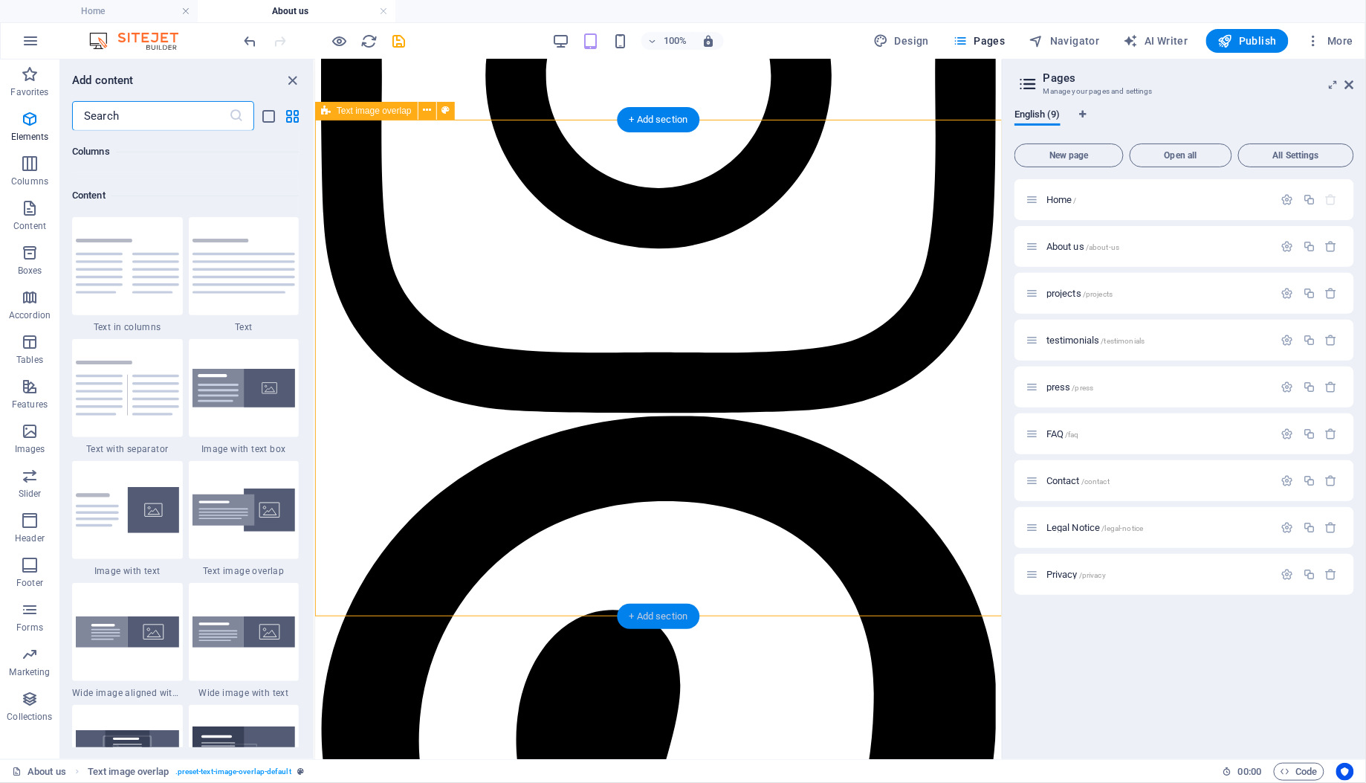
scroll to position [2600, 0]
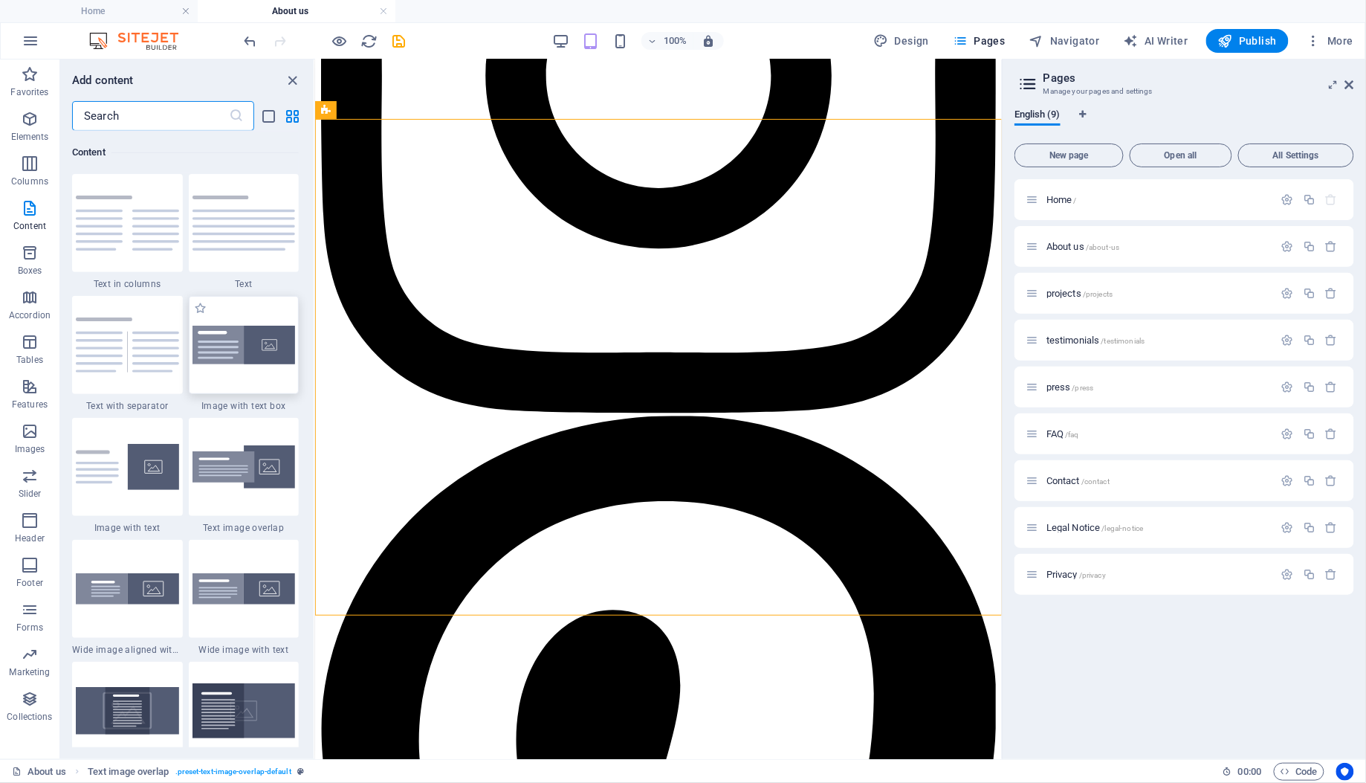
click at [233, 357] on img at bounding box center [243, 345] width 103 height 39
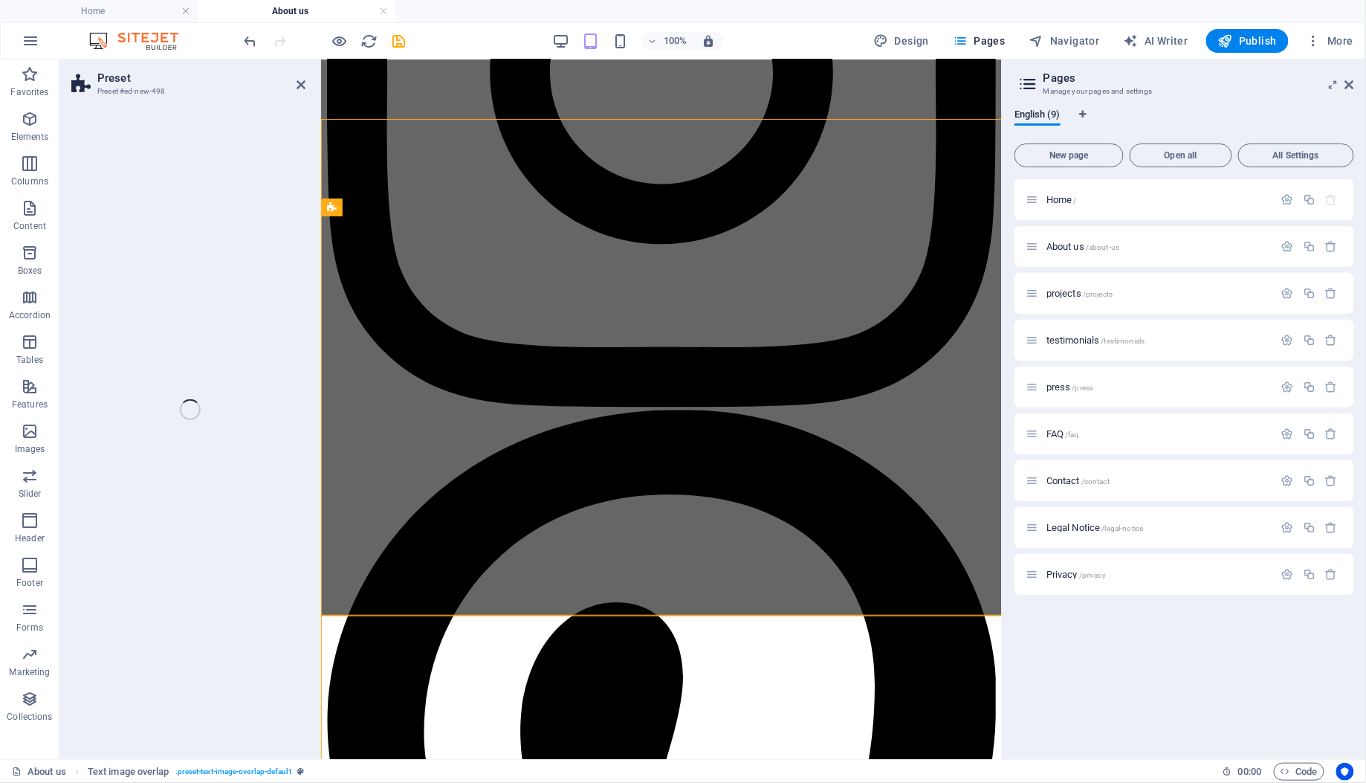
scroll to position [886, 0]
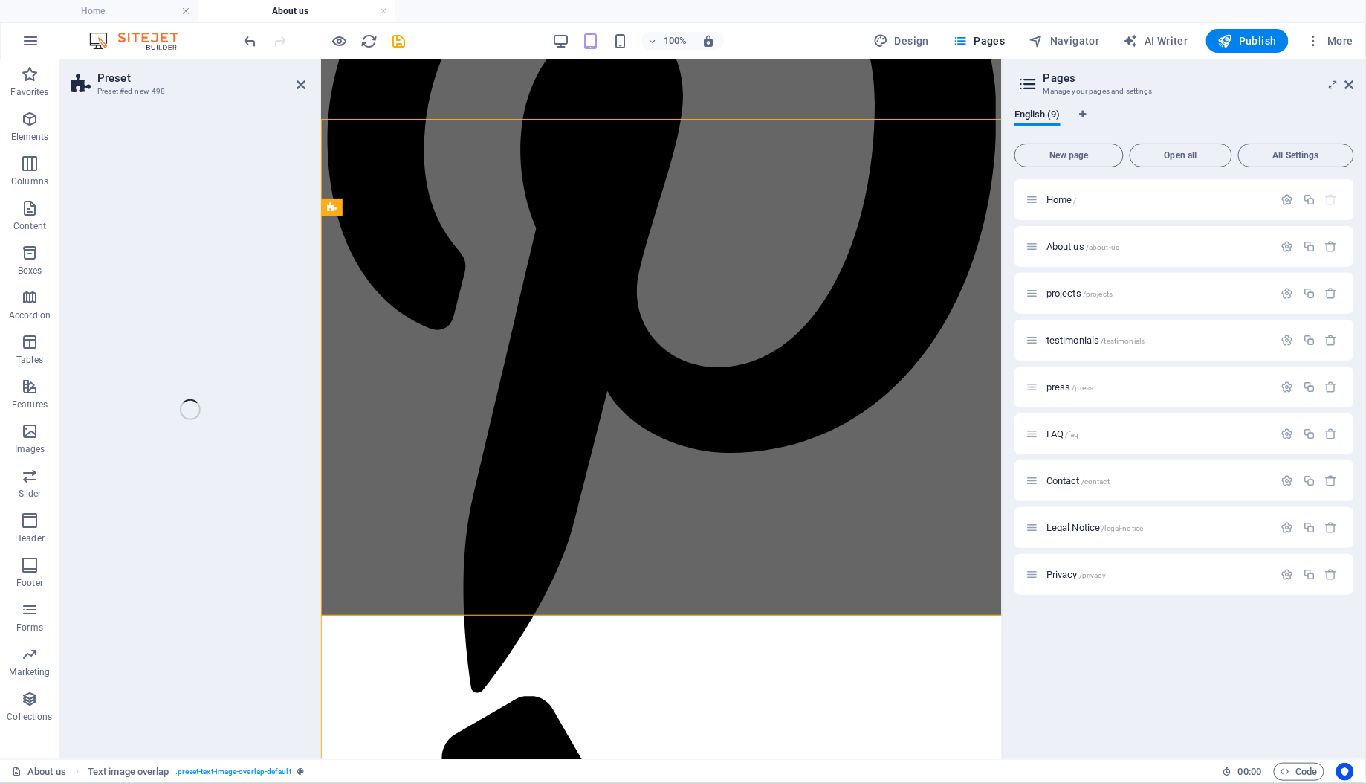
select select "rem"
select select "px"
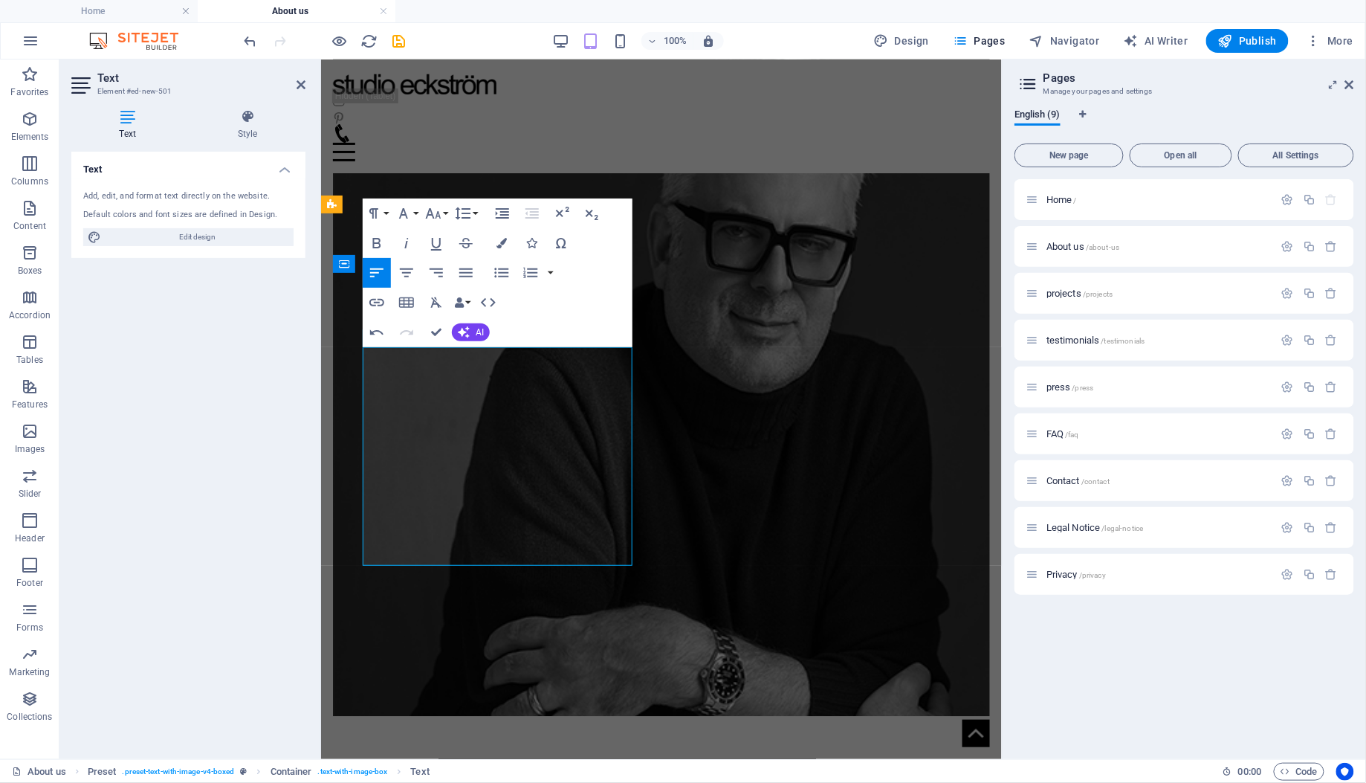
click at [408, 206] on icon "button" at bounding box center [404, 213] width 18 height 18
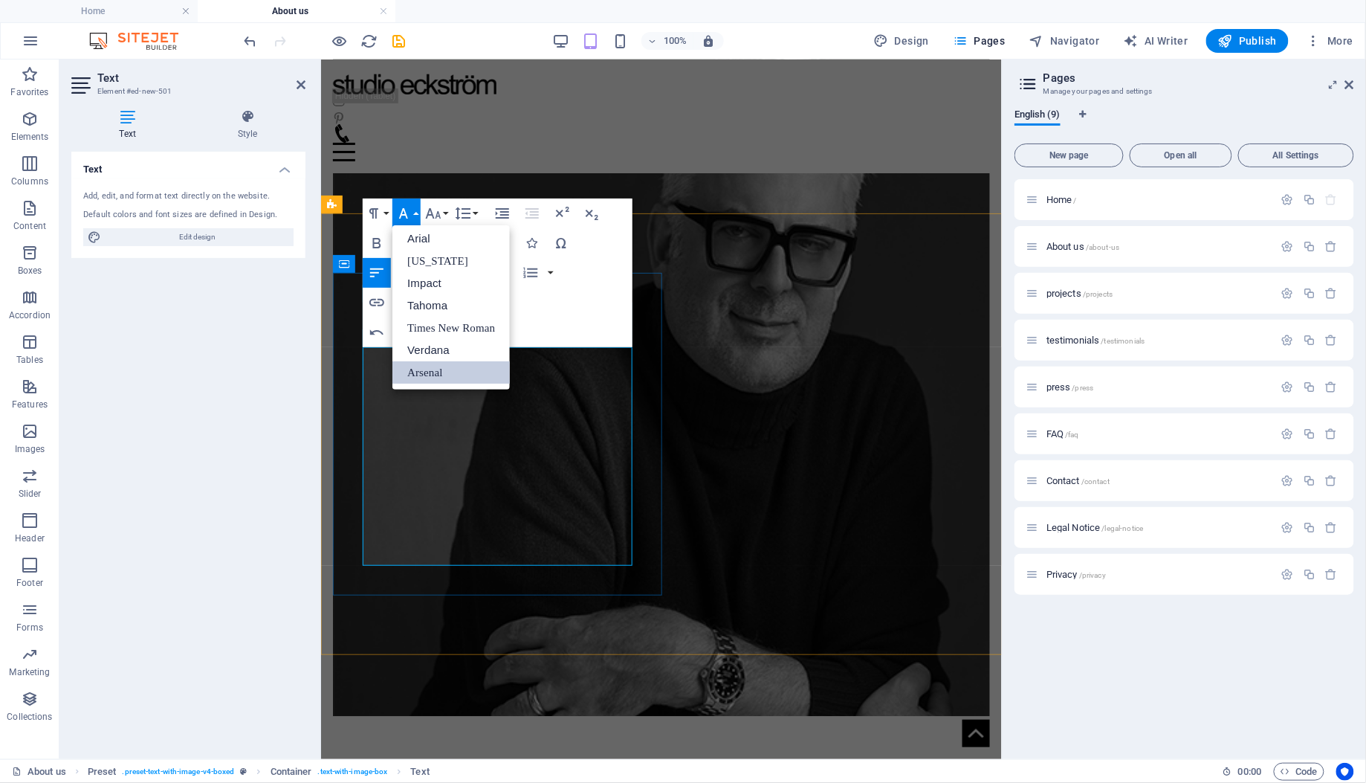
scroll to position [0, 0]
click at [436, 214] on icon "button" at bounding box center [433, 213] width 18 height 18
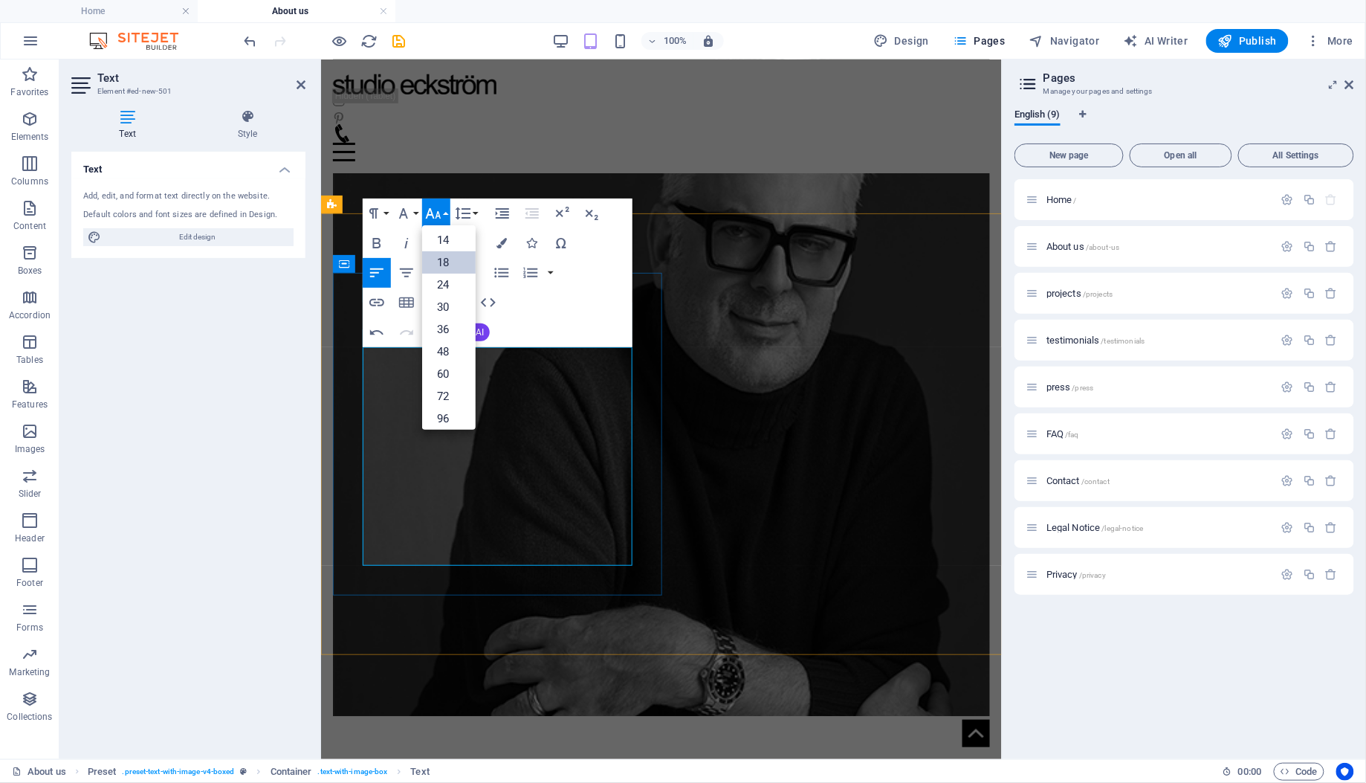
scroll to position [113, 0]
click at [441, 259] on link "18" at bounding box center [449, 263] width 54 height 22
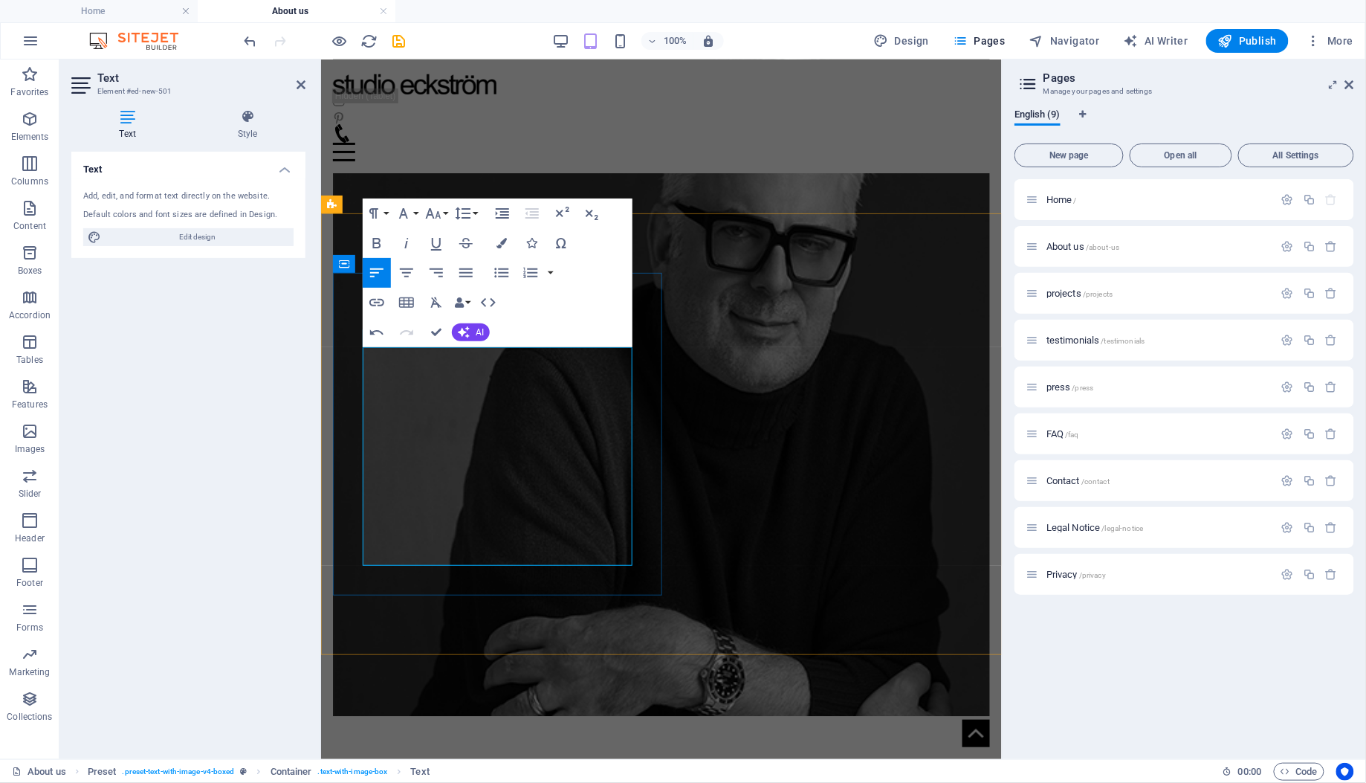
copy p "[PERSON_NAME] brings both a scholar’s precision and a storyteller’s soul to Stu…"
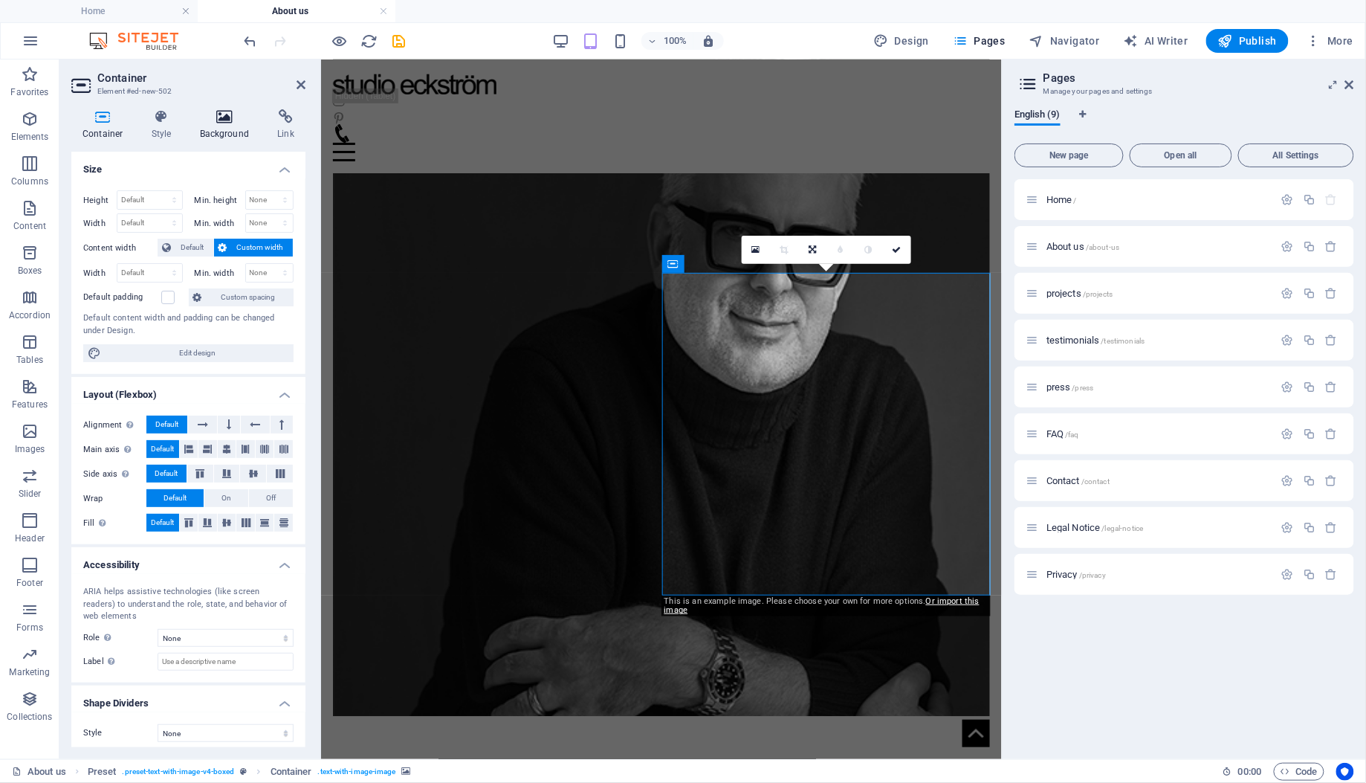
click at [223, 110] on icon at bounding box center [225, 116] width 72 height 15
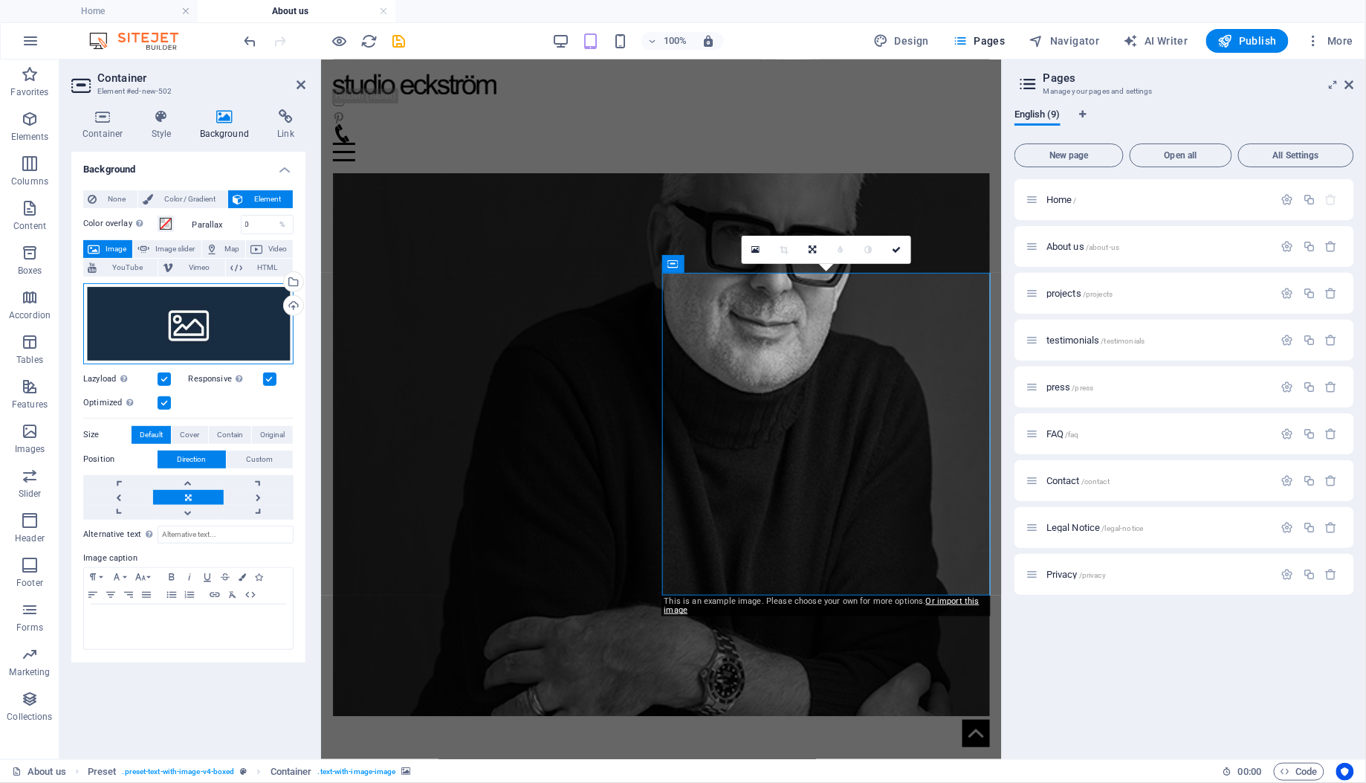
click at [203, 337] on div "Drag files here, click to choose files or select files from Files or our free s…" at bounding box center [188, 323] width 210 height 80
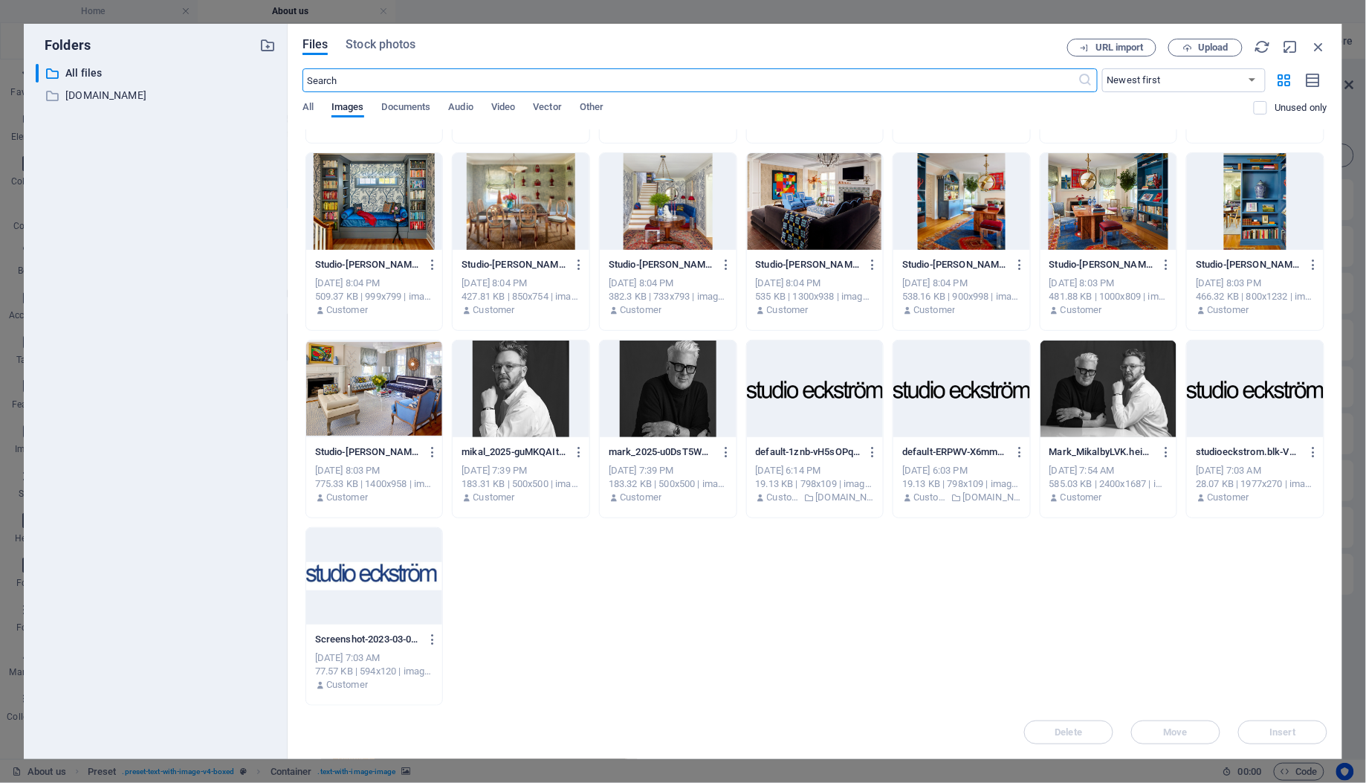
scroll to position [1849, 0]
click at [554, 388] on div at bounding box center [521, 389] width 137 height 97
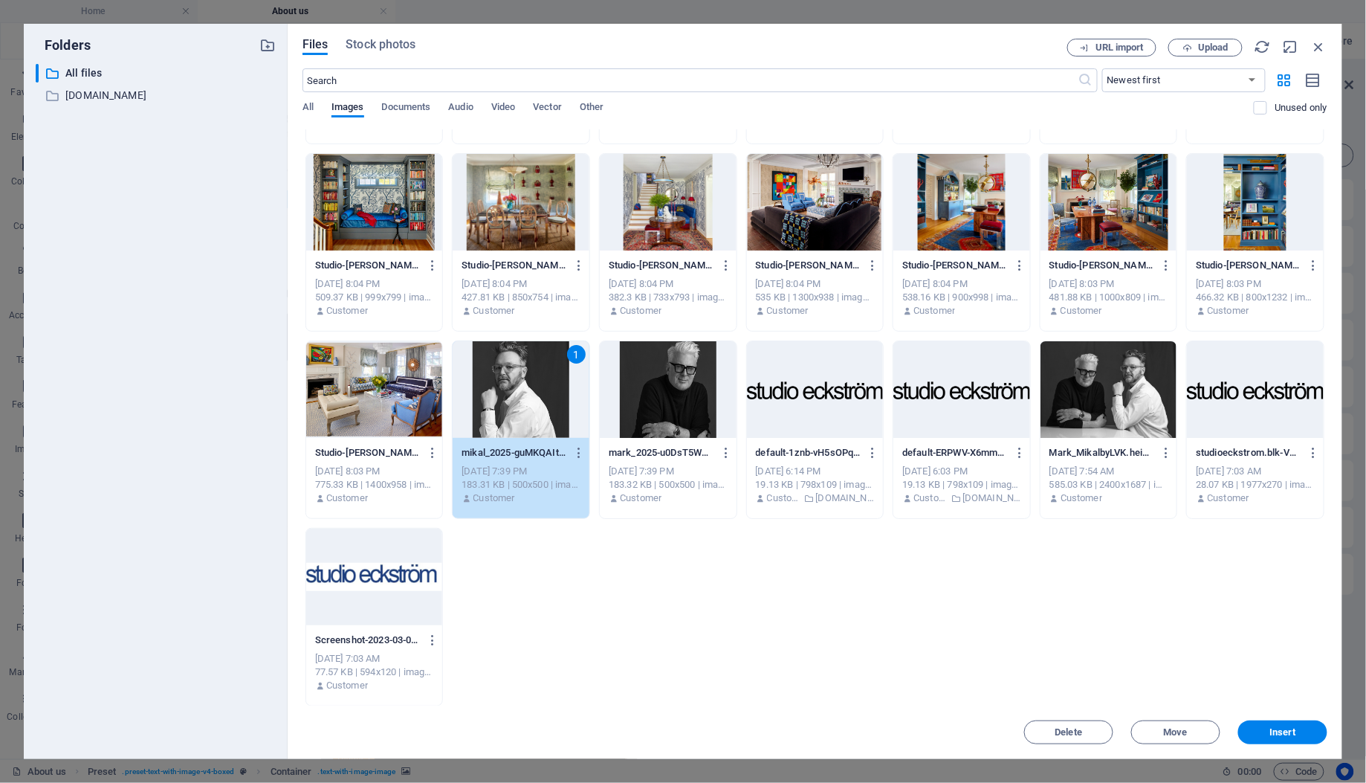
click at [554, 388] on div "1" at bounding box center [521, 389] width 137 height 97
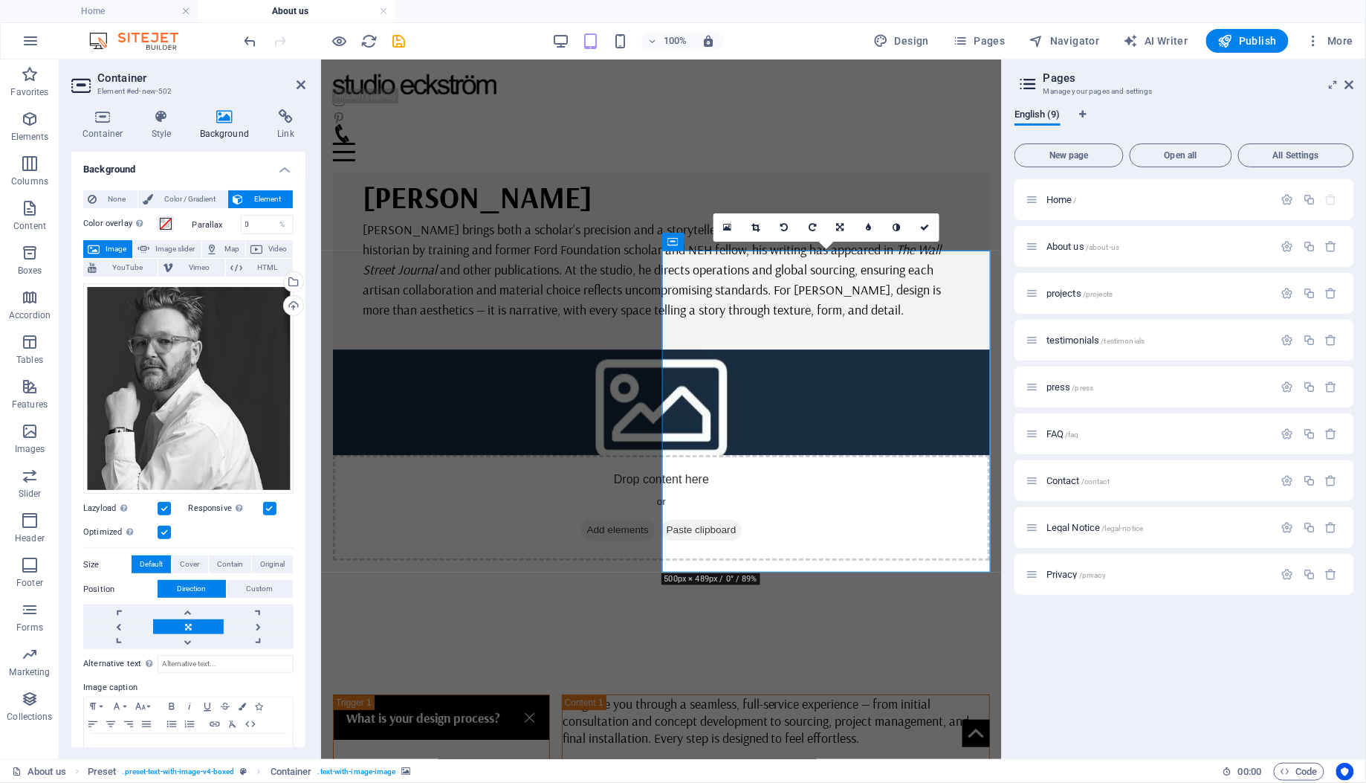
scroll to position [905, 0]
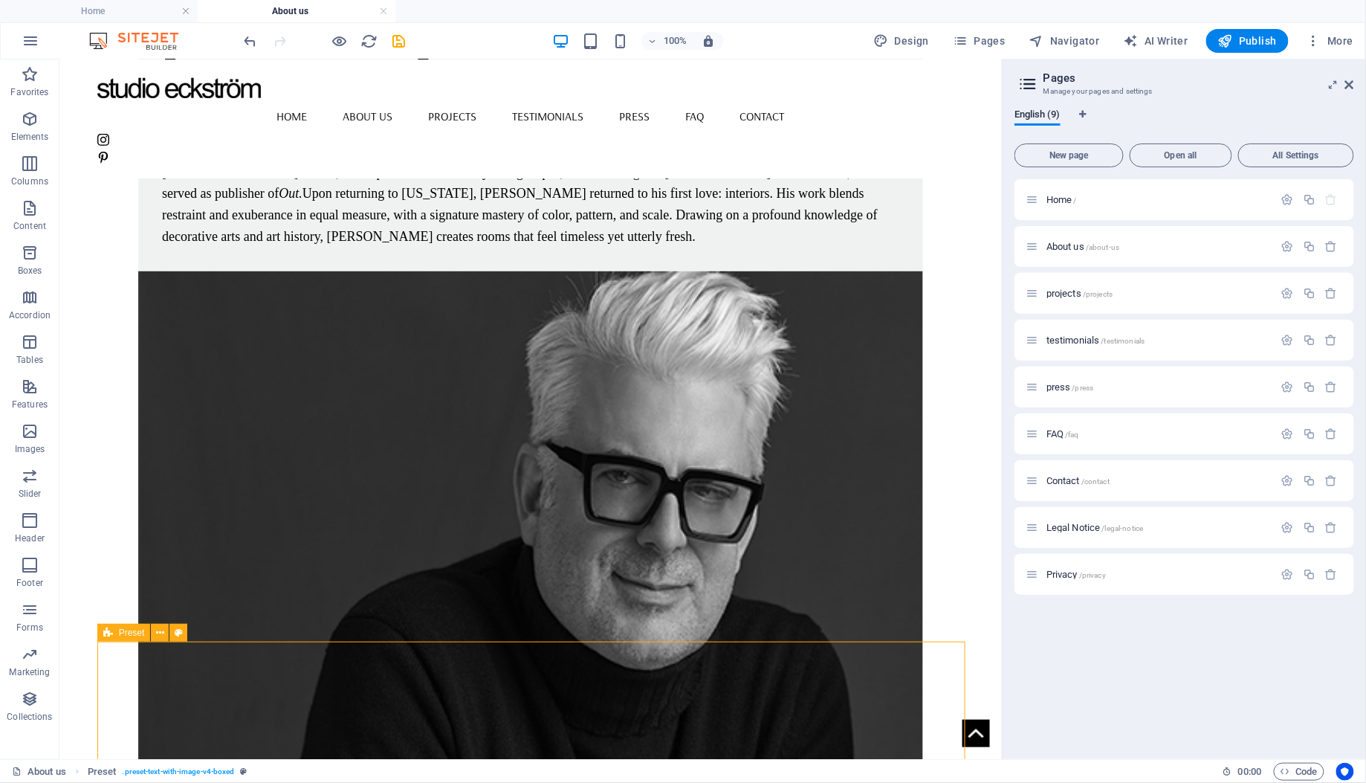
scroll to position [441, 0]
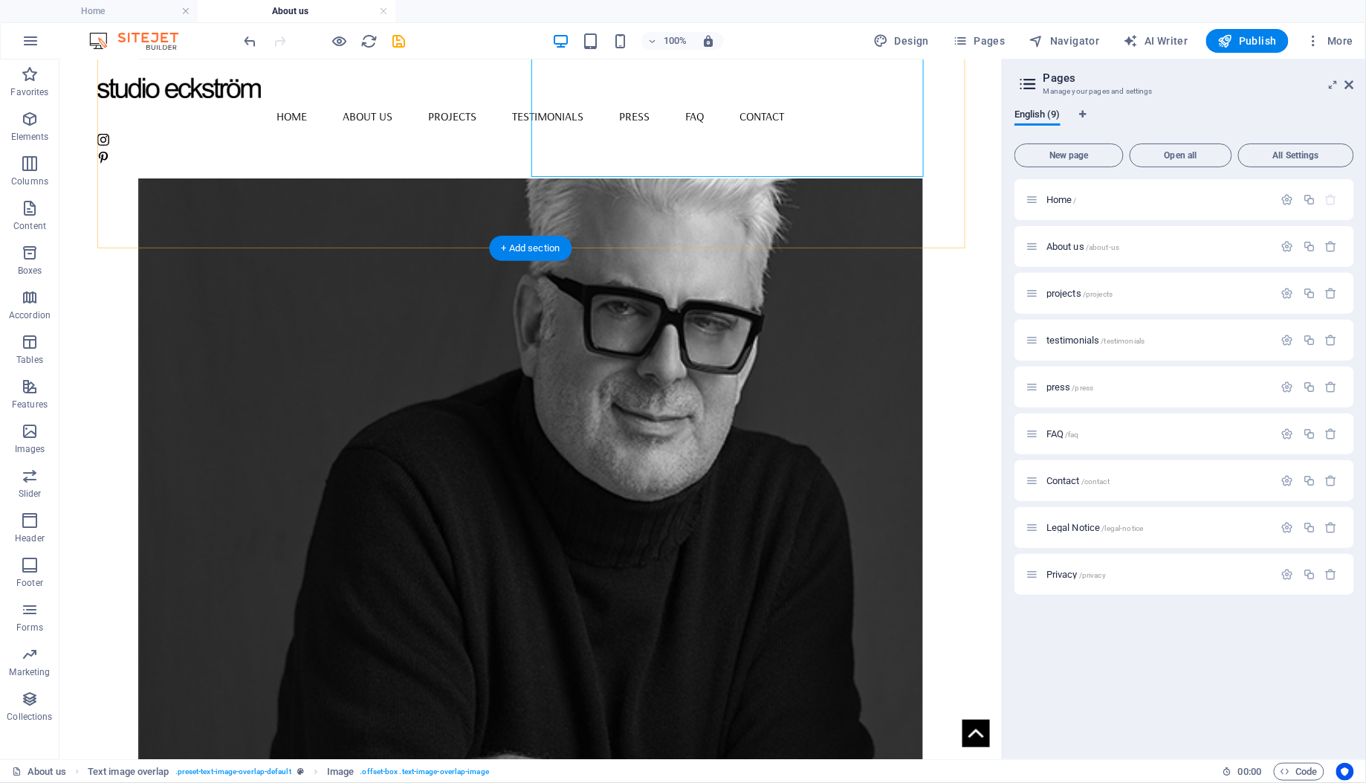
scroll to position [970, 0]
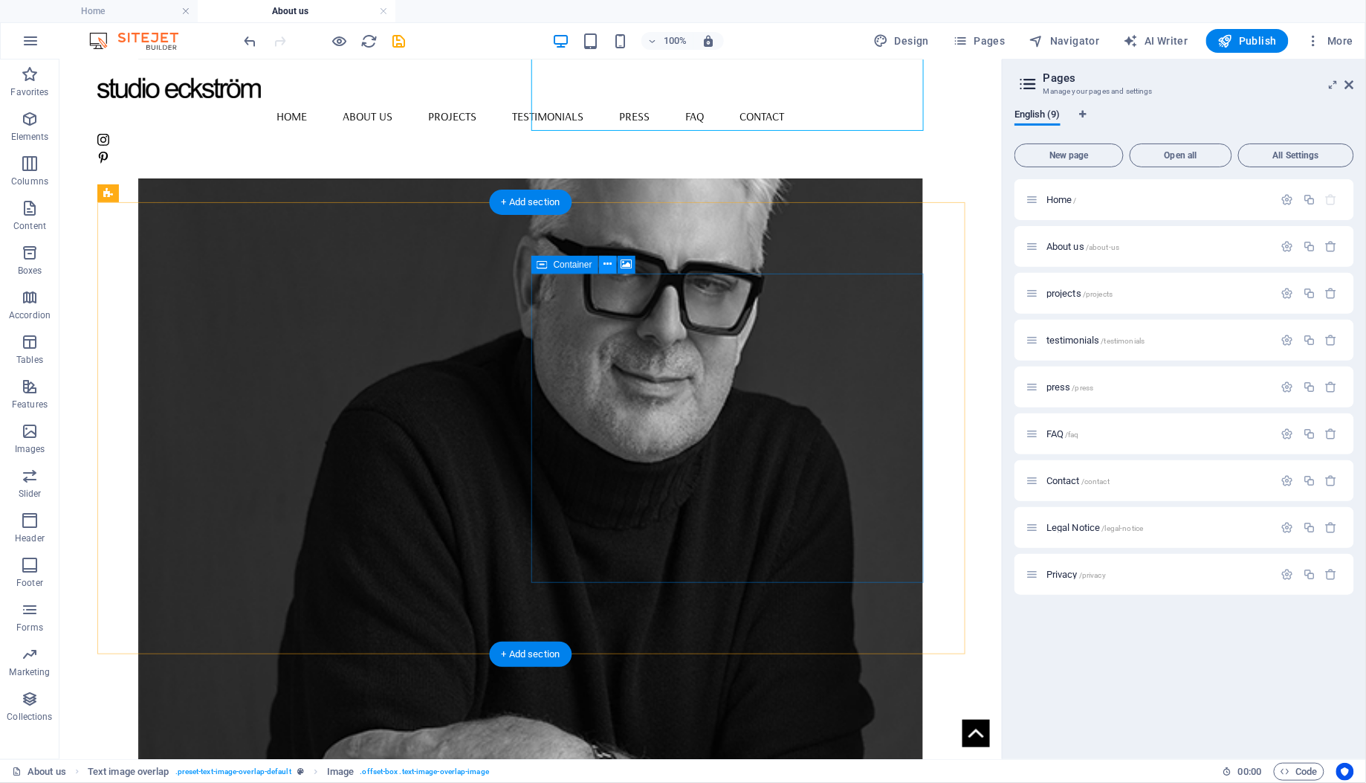
click at [606, 265] on icon at bounding box center [607, 264] width 8 height 16
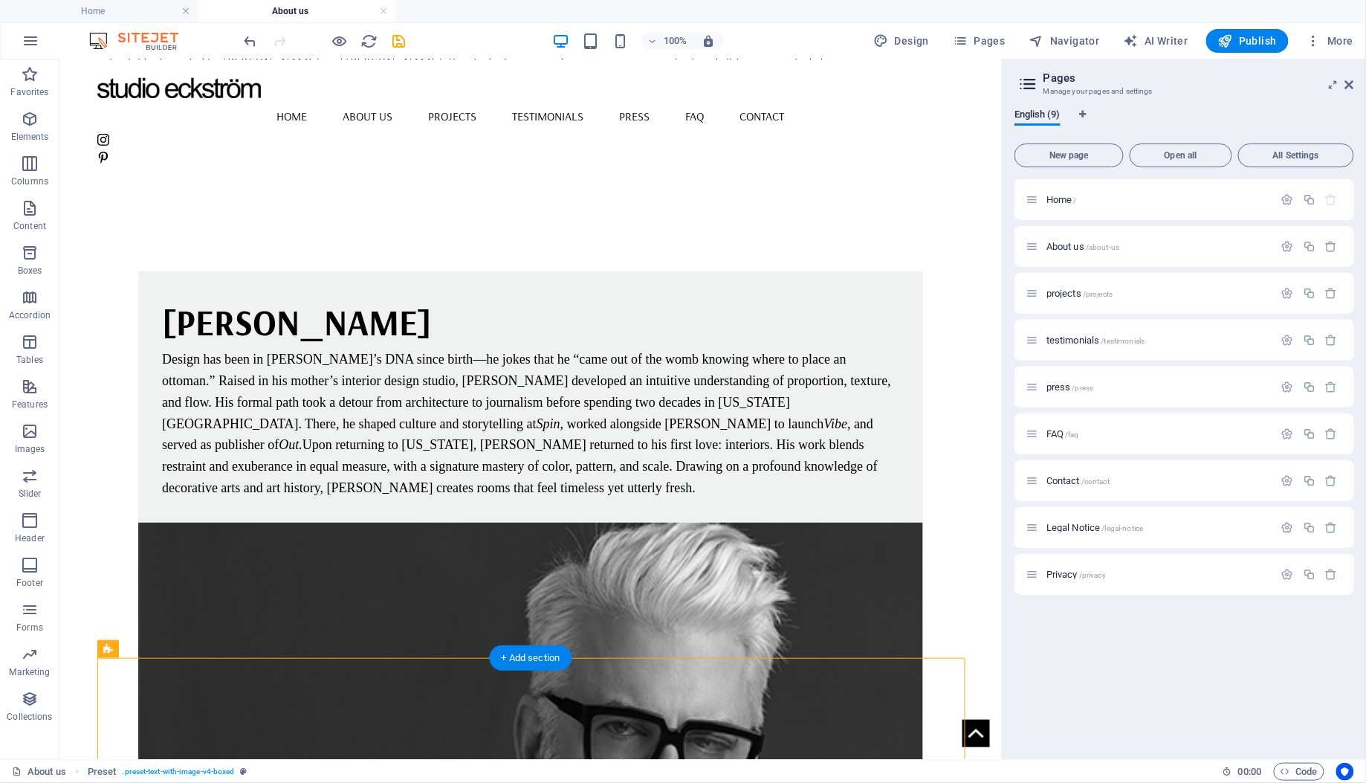
scroll to position [492, 0]
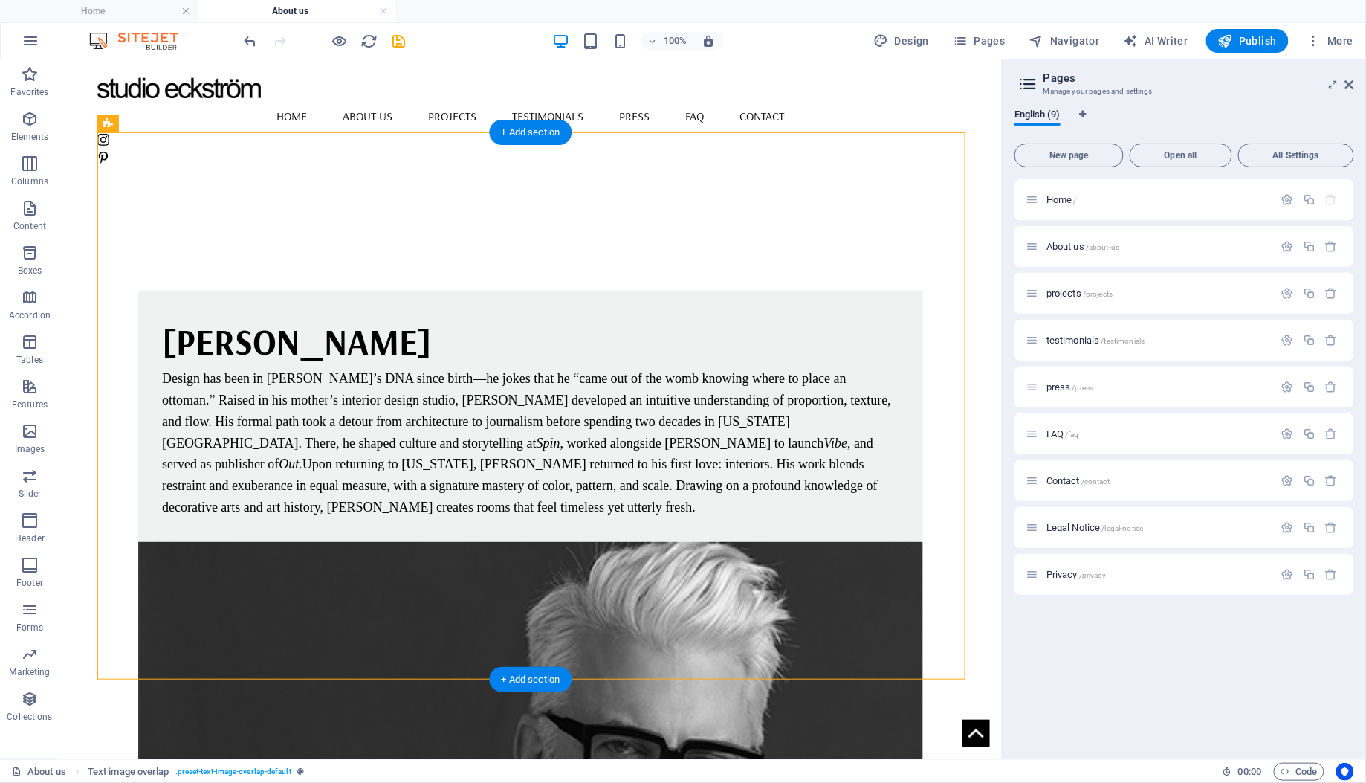
drag, startPoint x: 327, startPoint y: 167, endPoint x: 668, endPoint y: 482, distance: 464.4
click at [213, 126] on icon at bounding box center [209, 124] width 8 height 16
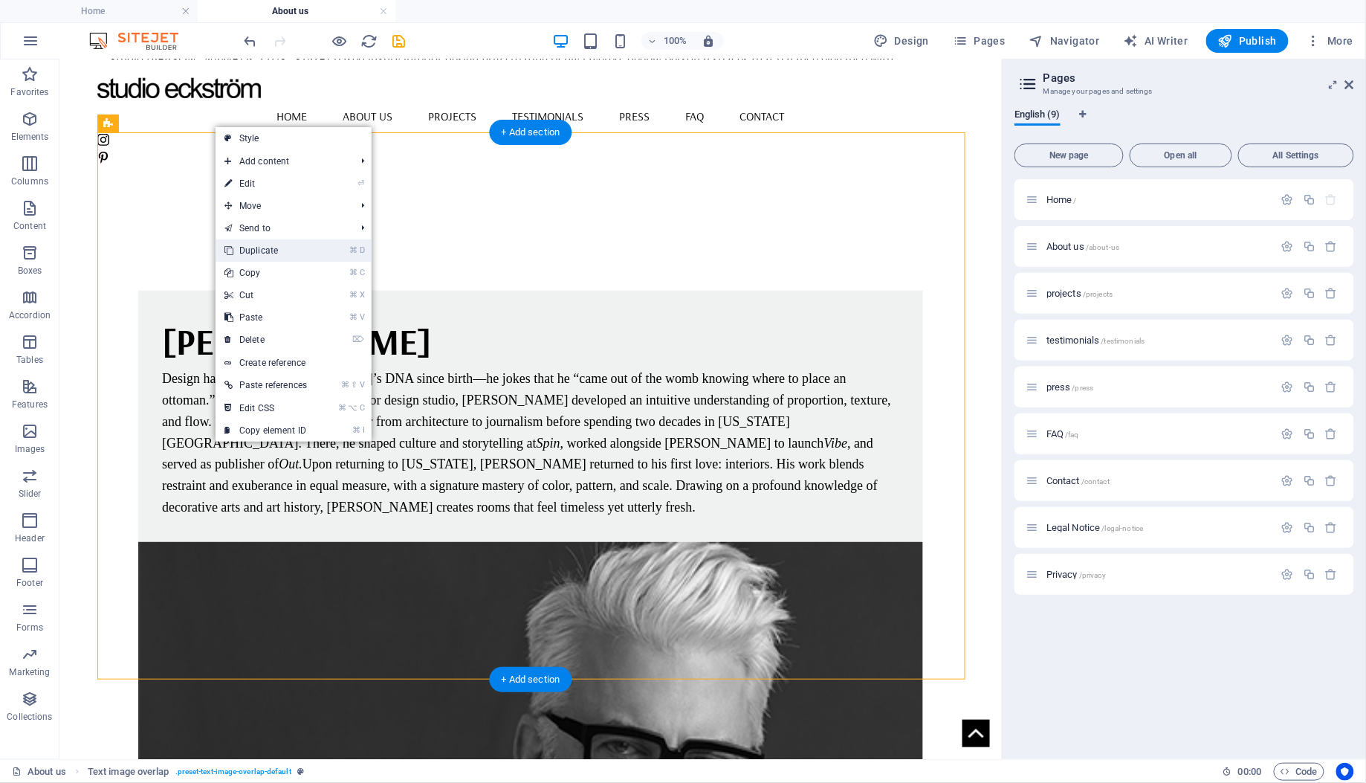
click at [242, 254] on link "⌘ D Duplicate" at bounding box center [266, 250] width 100 height 22
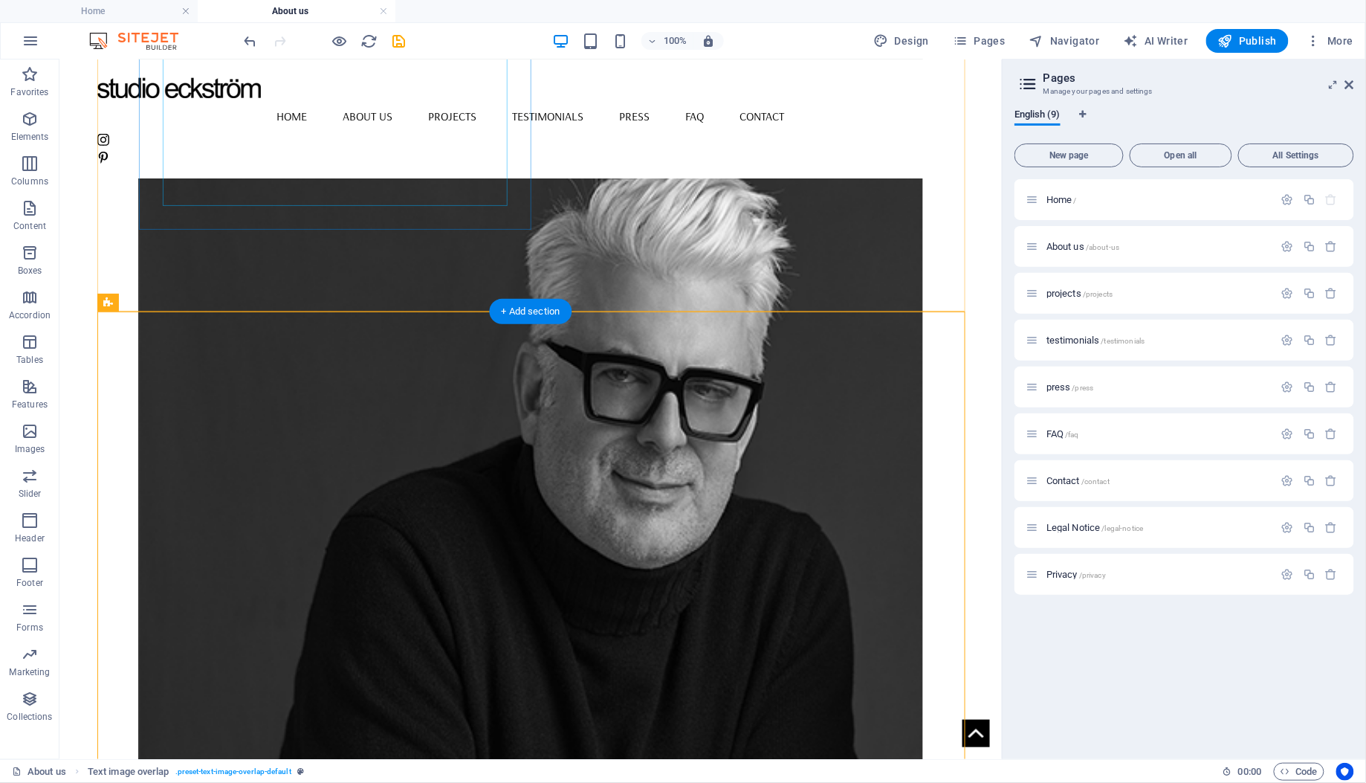
scroll to position [871, 0]
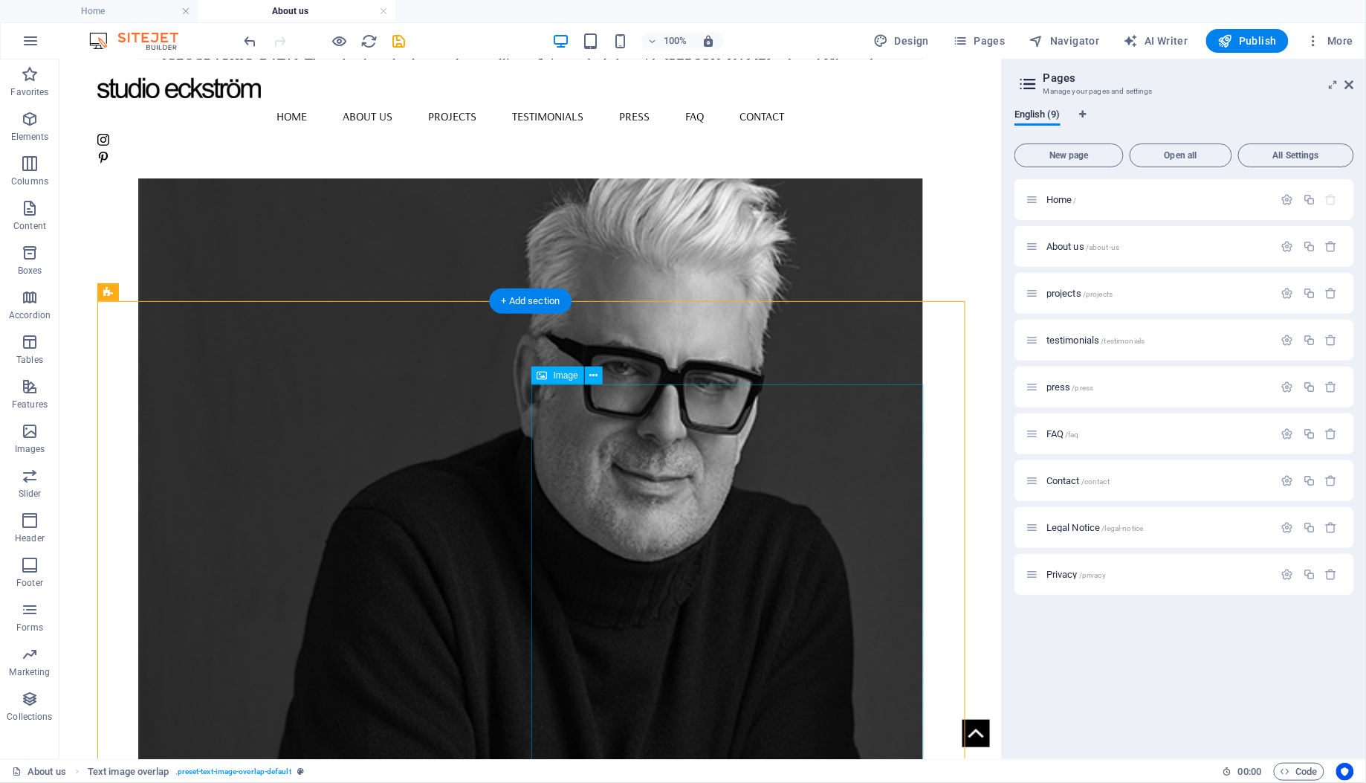
select select "%"
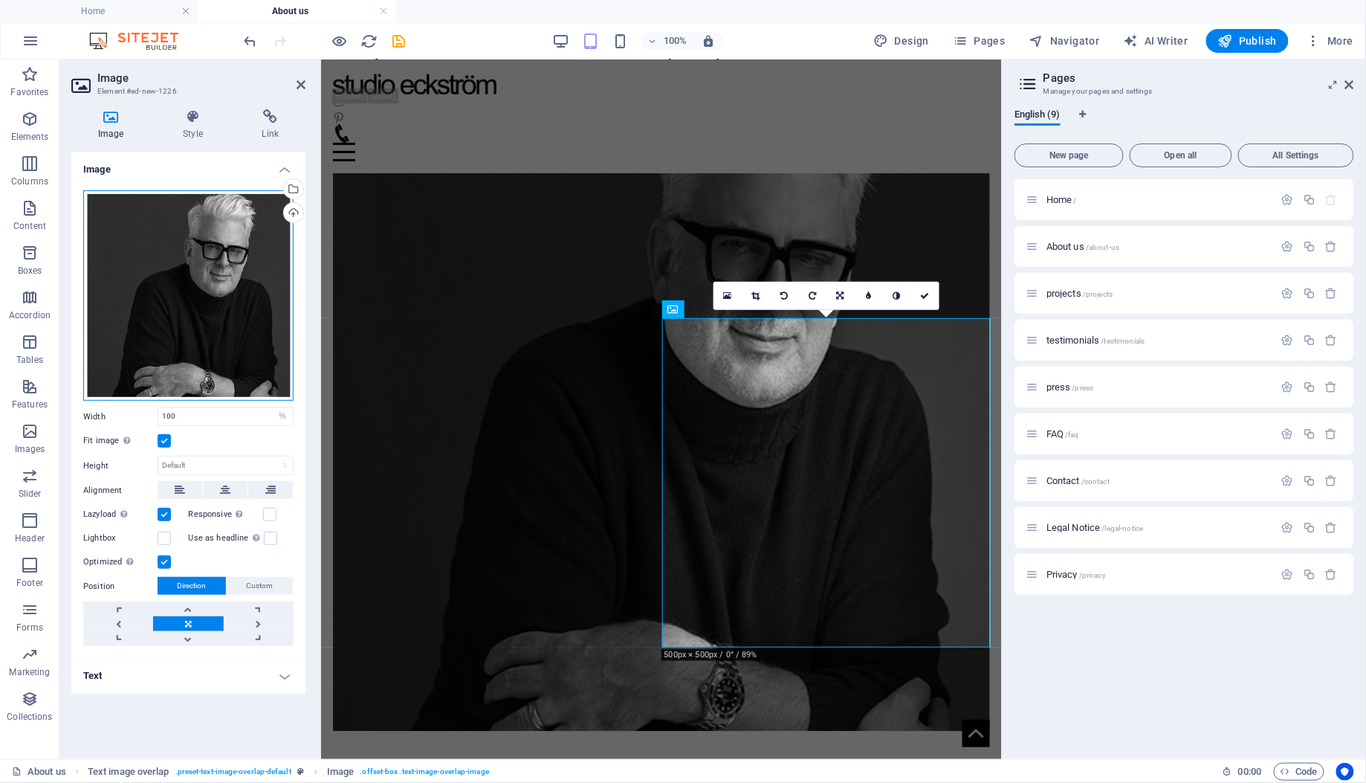
click at [224, 307] on div "Drag files here, click to choose files or select files from Files or our free s…" at bounding box center [188, 295] width 210 height 210
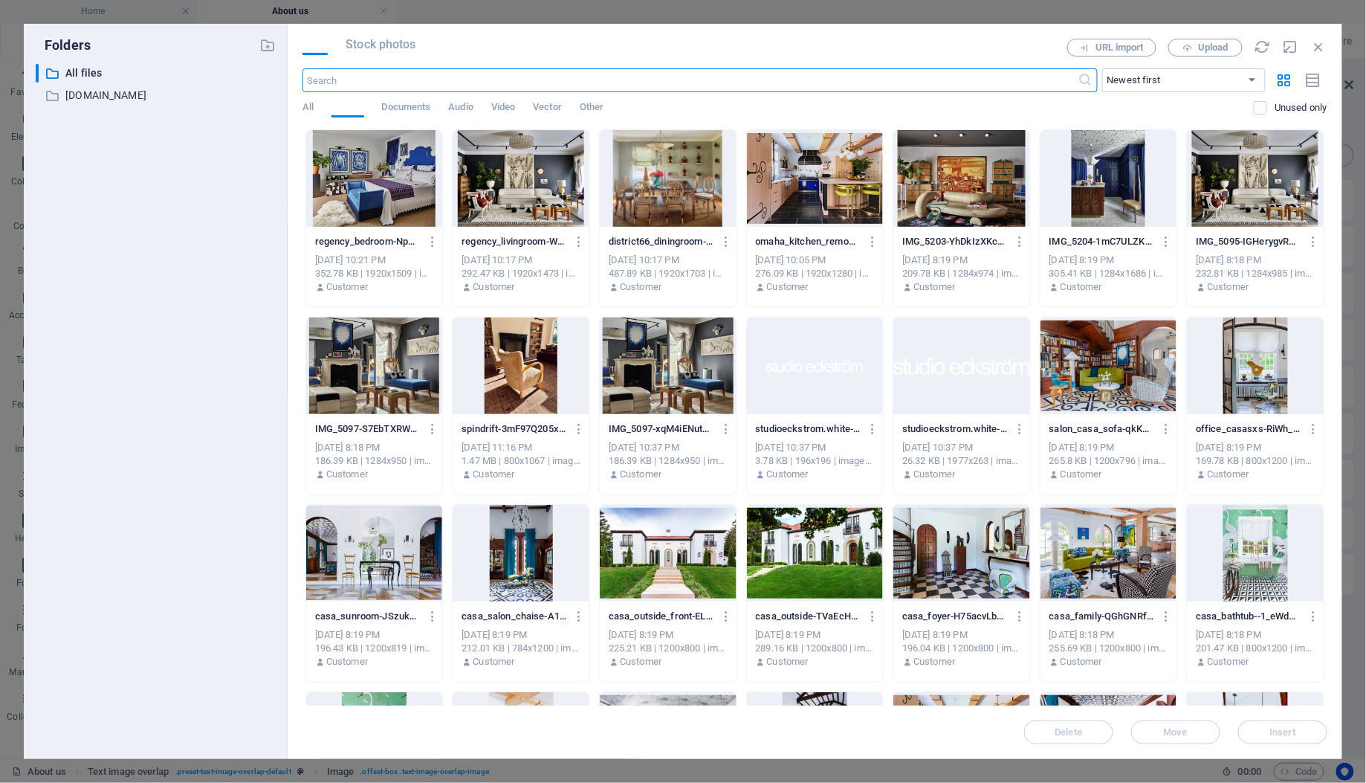
click at [224, 307] on div "​ All files All files ​ [DOMAIN_NAME] [DOMAIN_NAME]" at bounding box center [156, 405] width 240 height 683
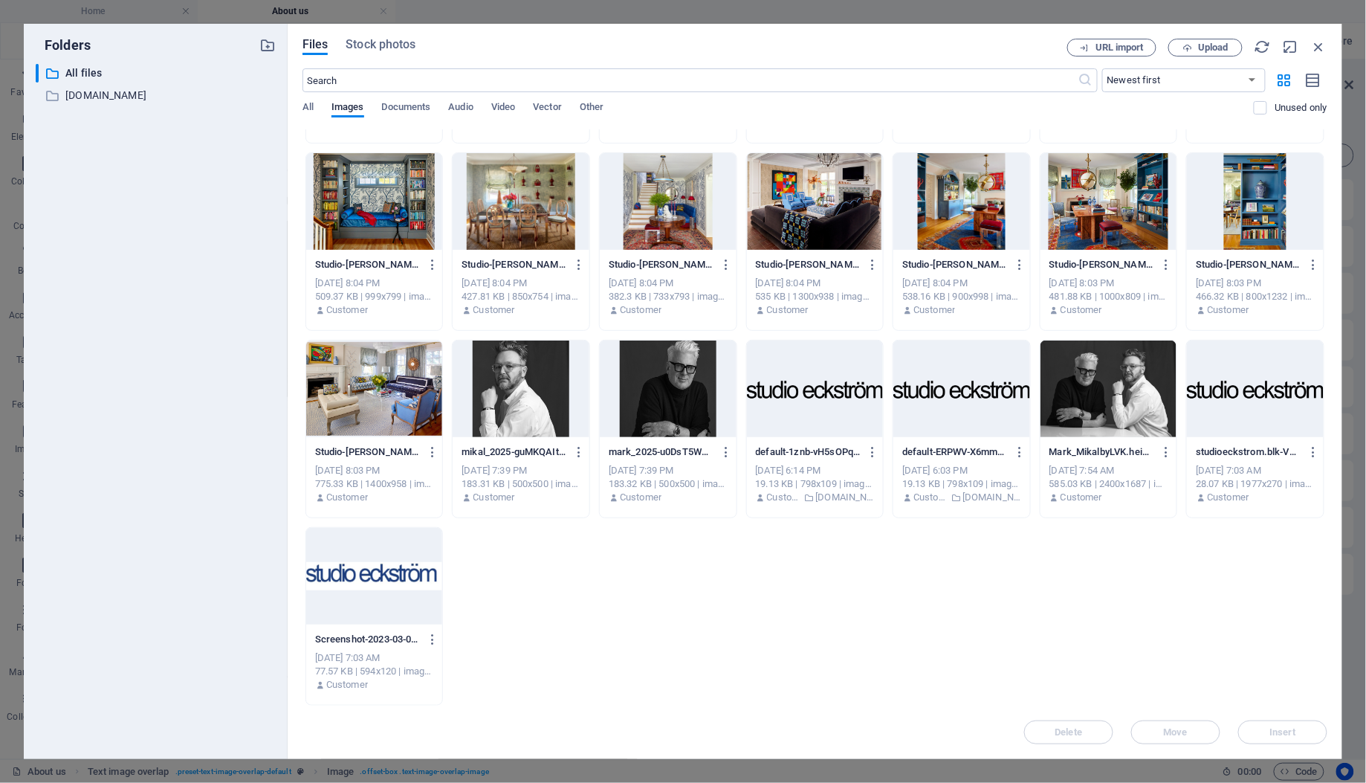
scroll to position [1849, 0]
click at [511, 393] on div at bounding box center [521, 389] width 137 height 97
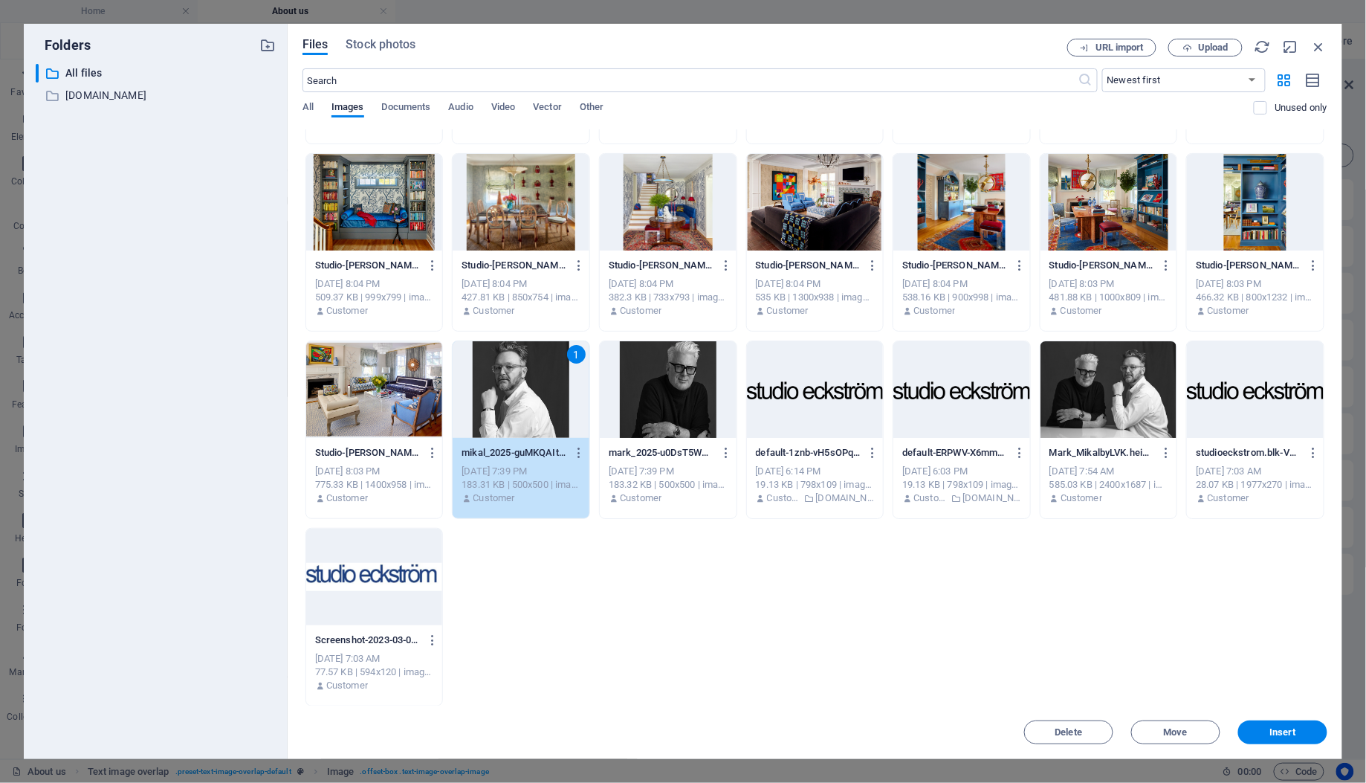
click at [511, 393] on div "1" at bounding box center [521, 389] width 137 height 97
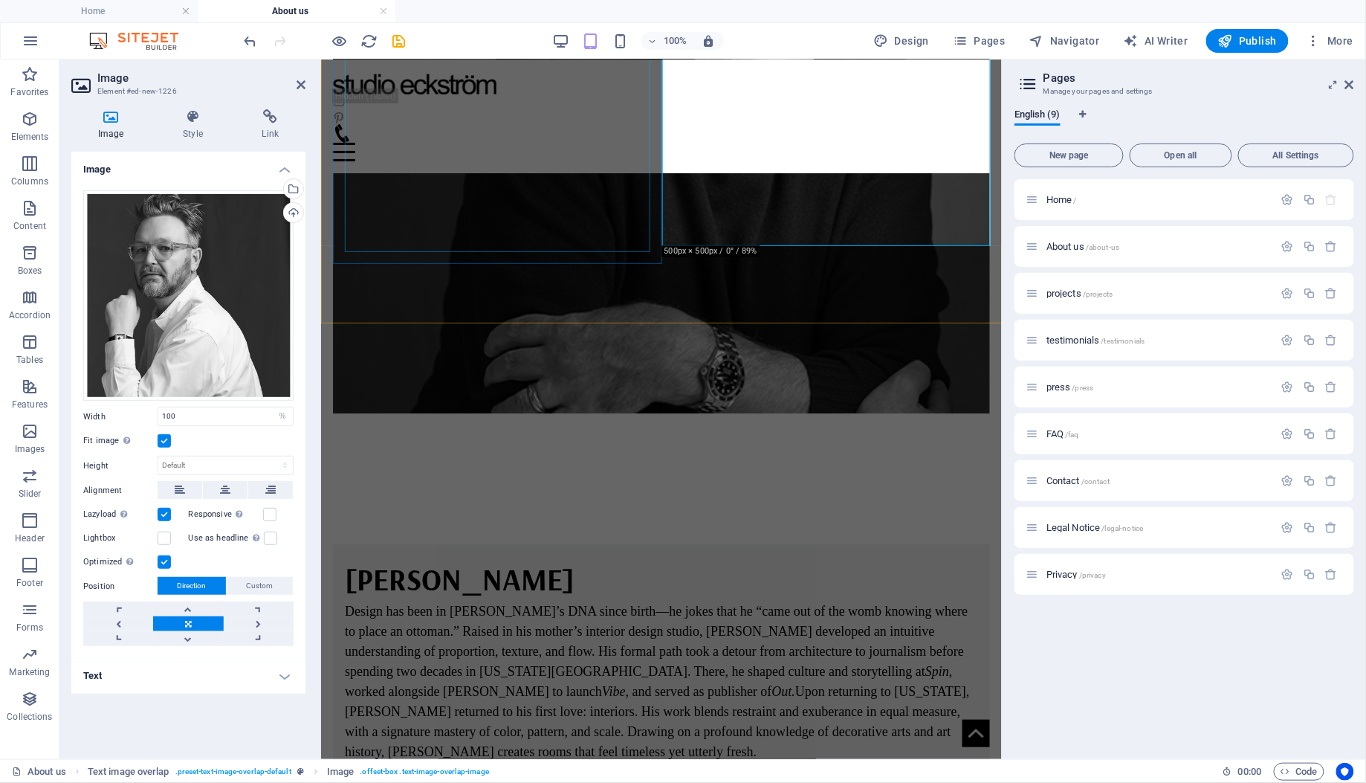
scroll to position [1344, 0]
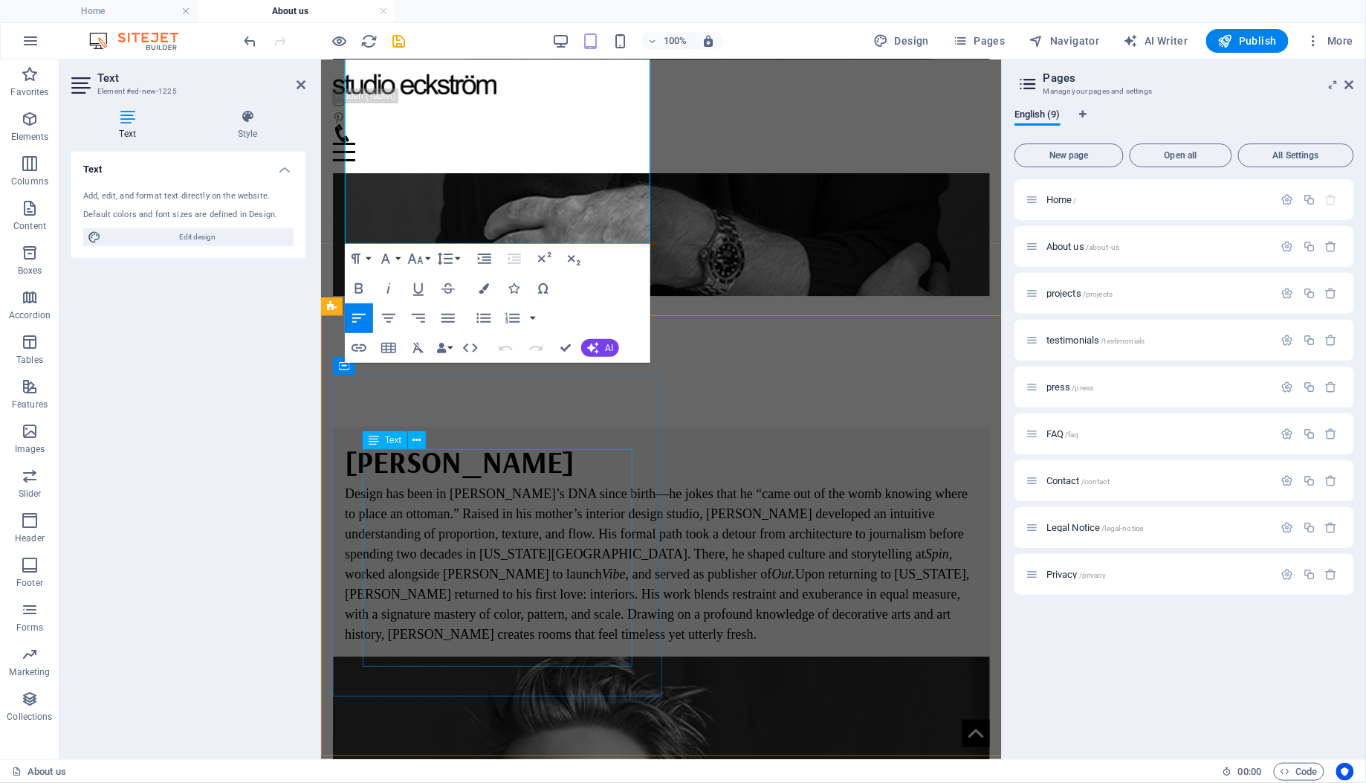
scroll to position [1274, 0]
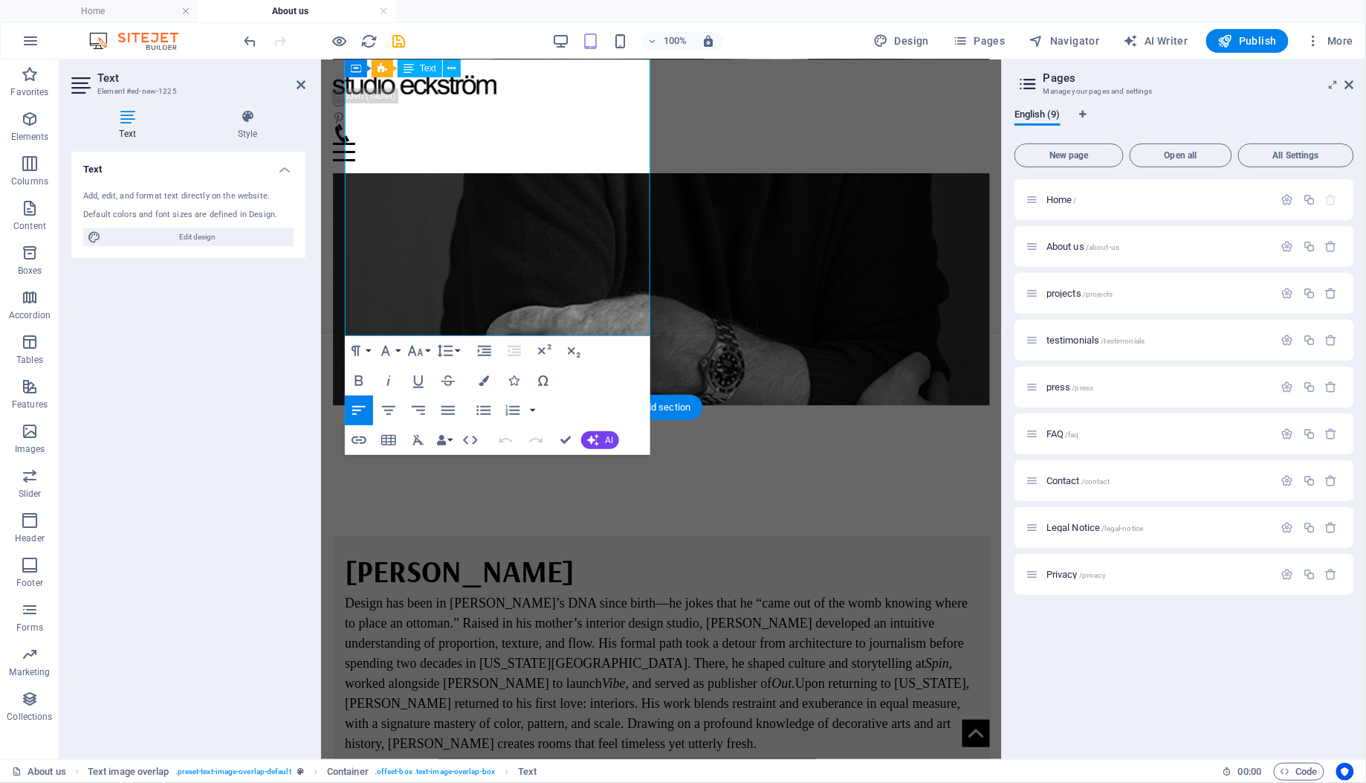
scroll to position [1189, 0]
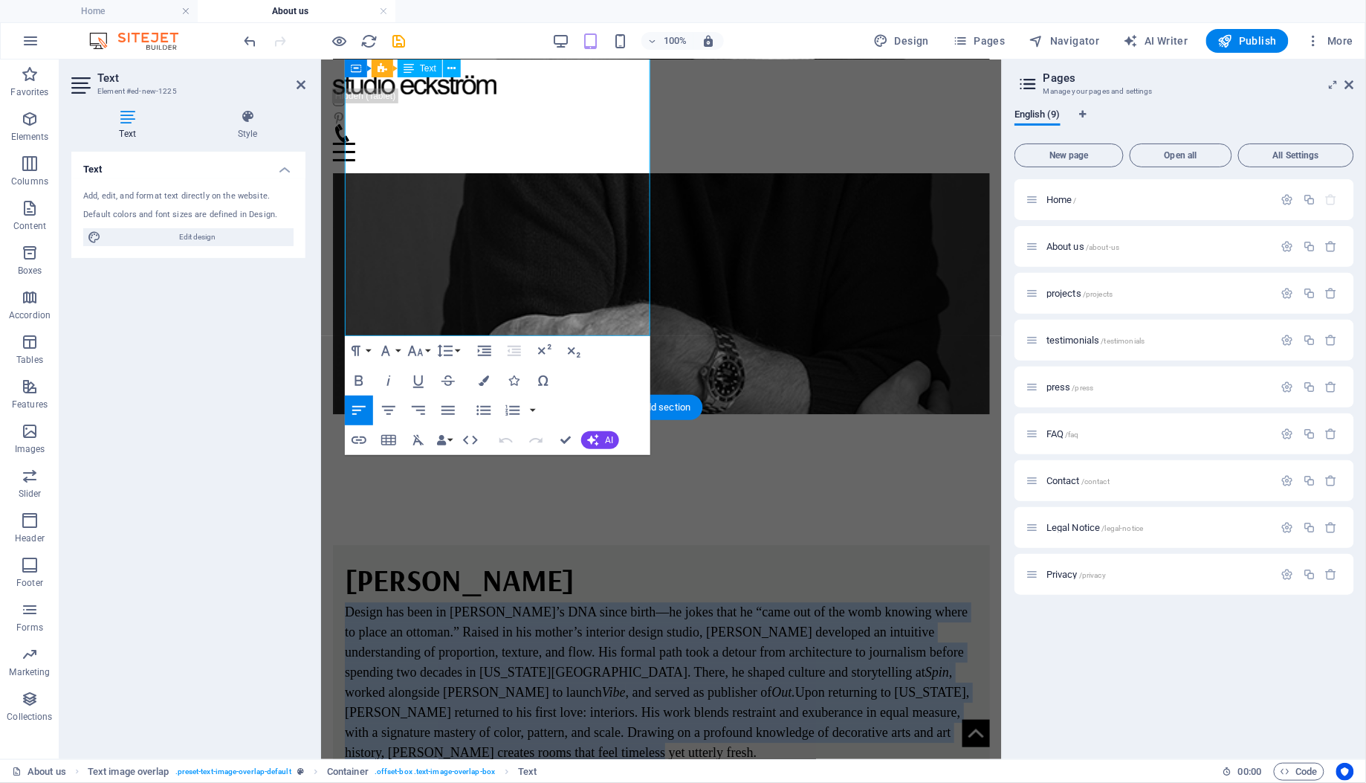
click at [366, 603] on span "Design has been in [PERSON_NAME]’s DNA since birth—he jokes that he “came out o…" at bounding box center [656, 680] width 625 height 155
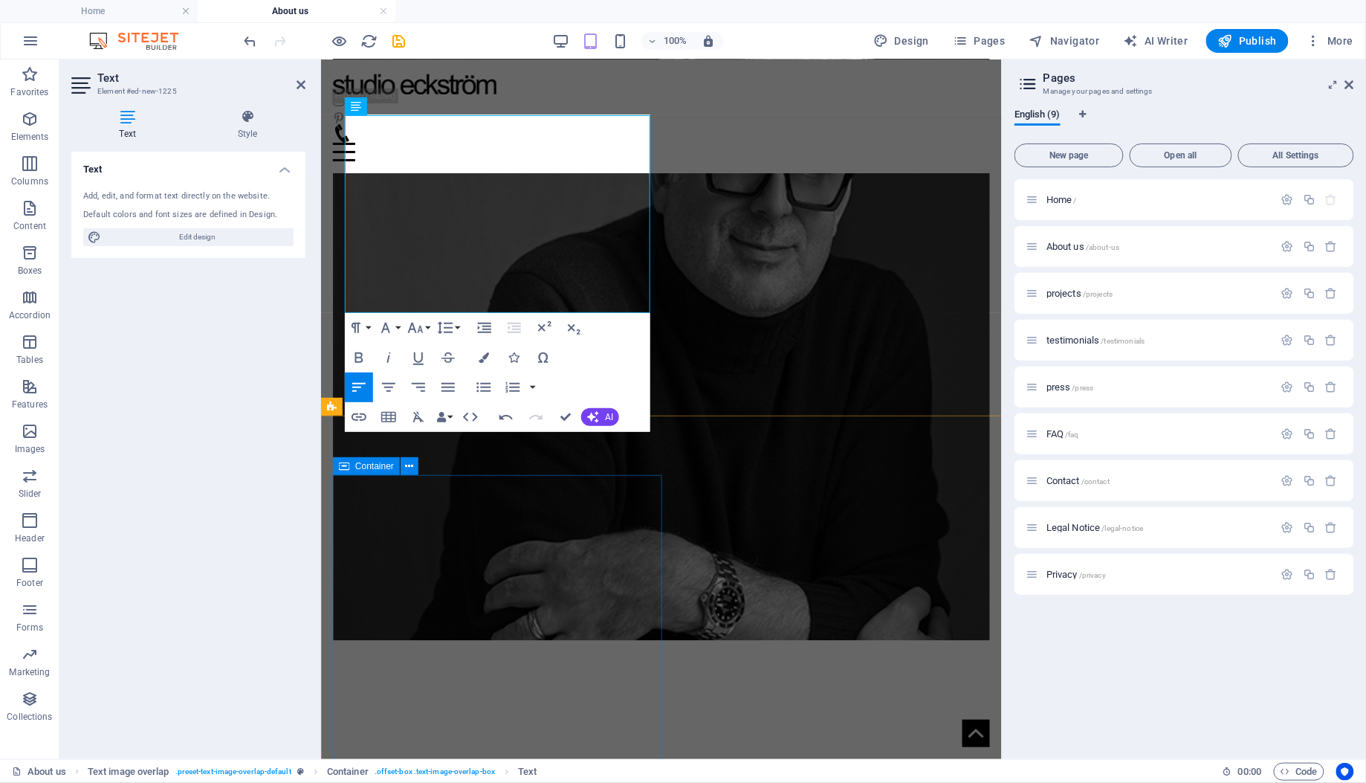
scroll to position [928, 0]
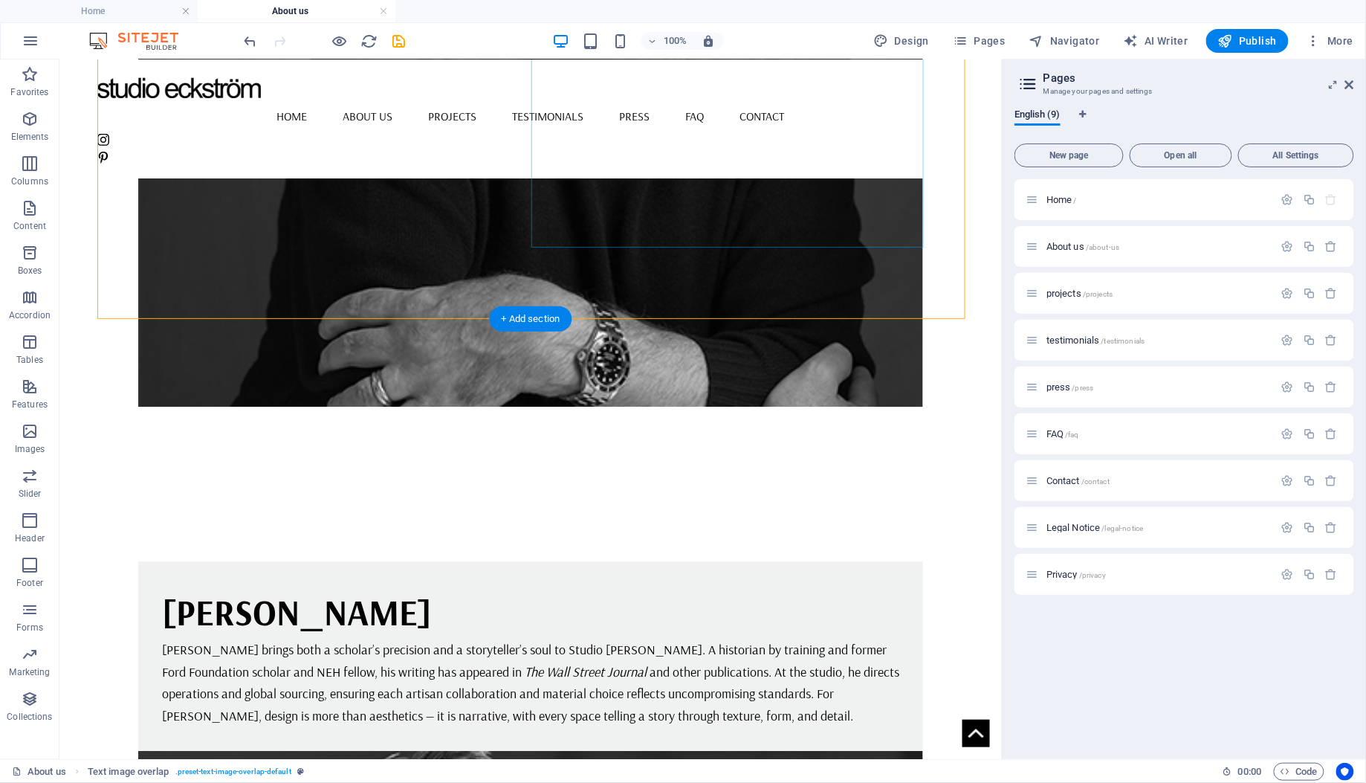
scroll to position [1437, 0]
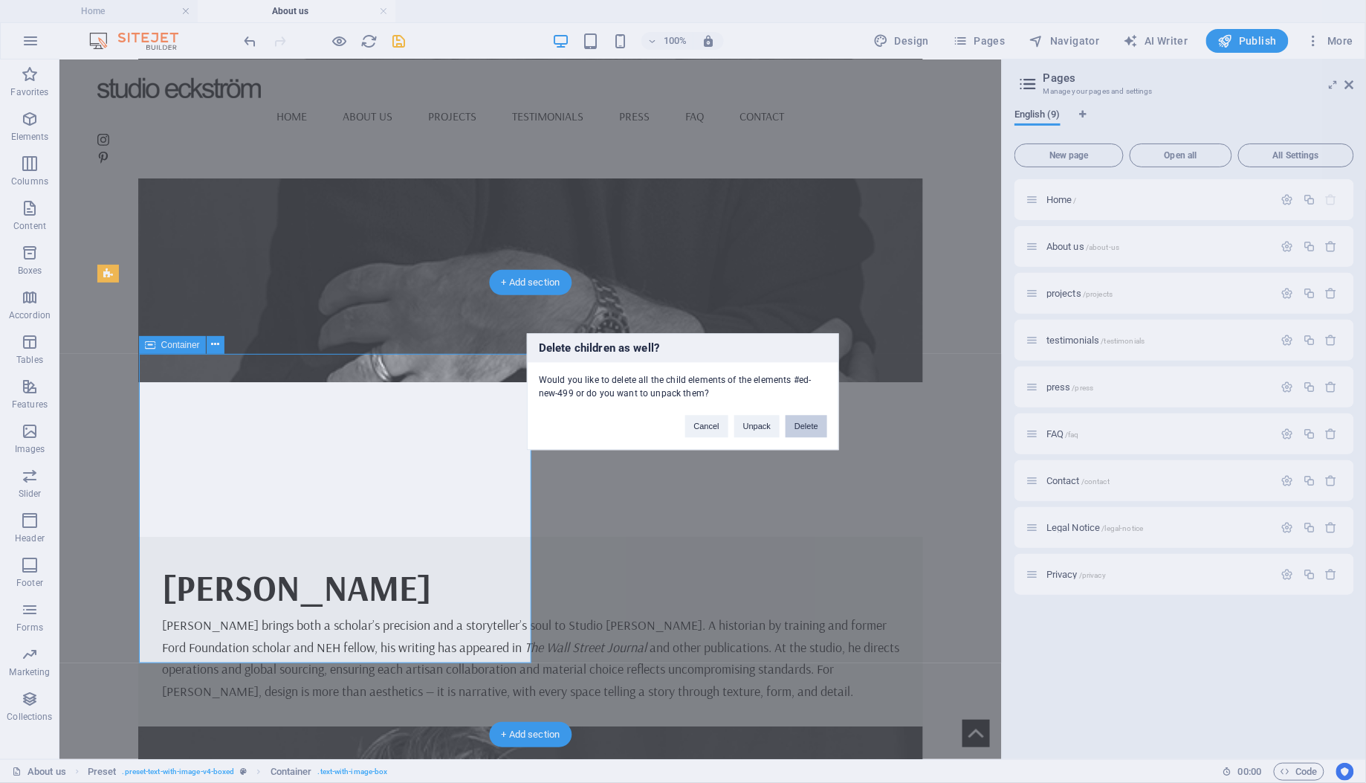
click at [803, 426] on button "Delete" at bounding box center [807, 426] width 42 height 22
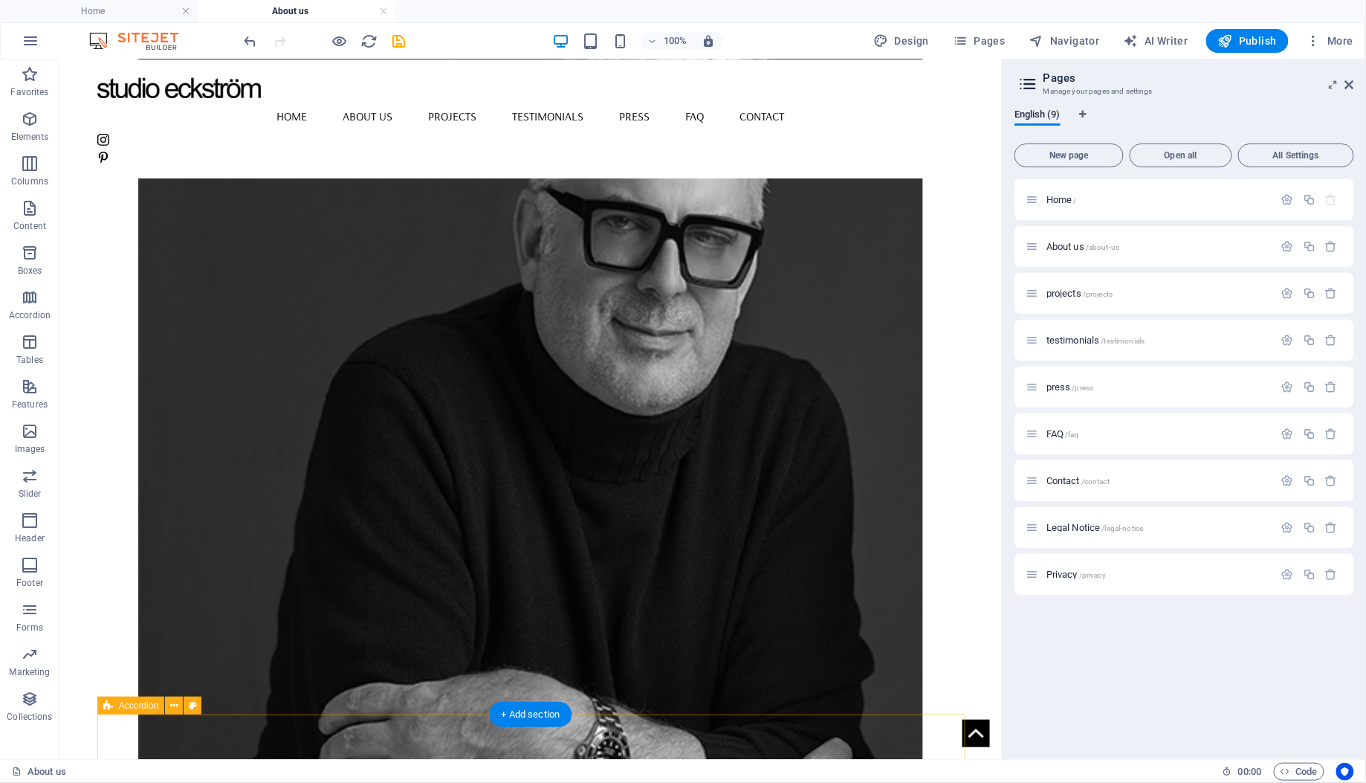
scroll to position [1014, 0]
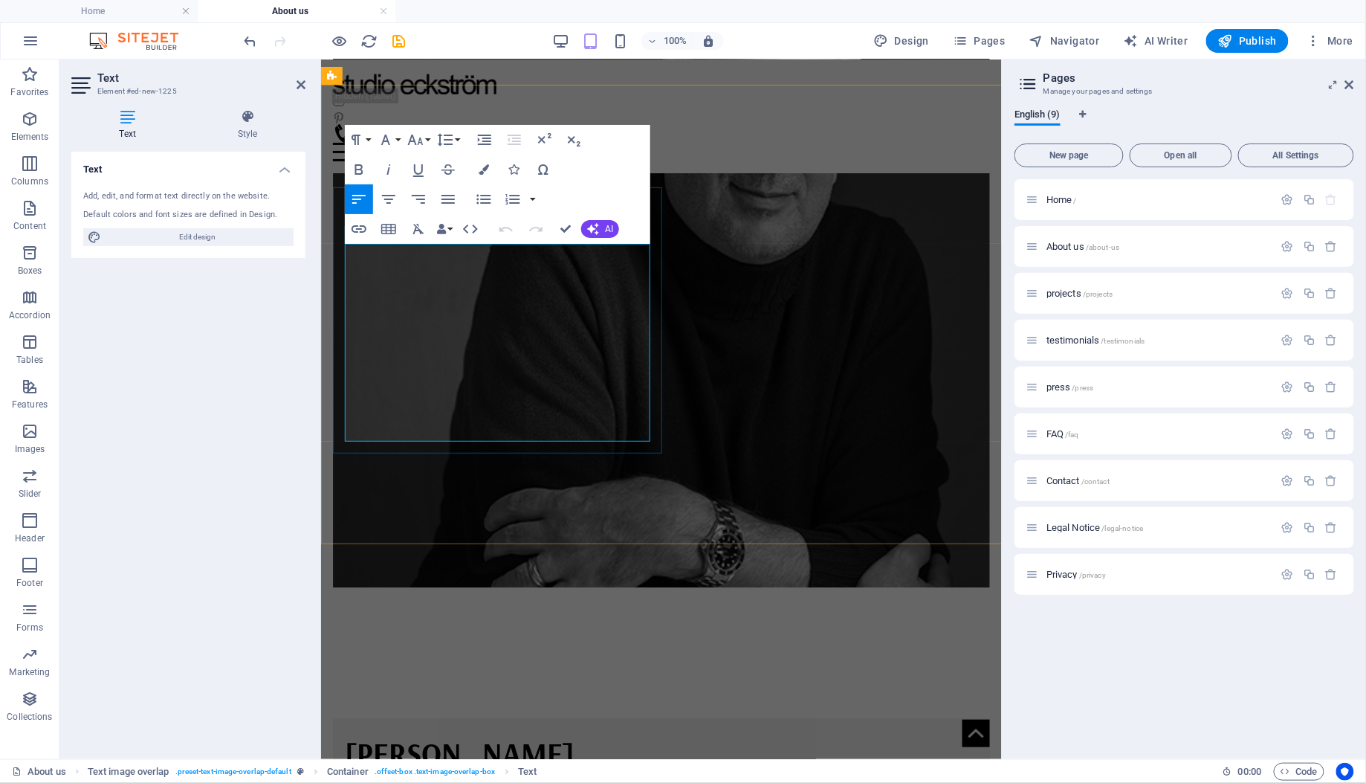
click at [414, 777] on span "[PERSON_NAME] brings both a scholar’s precision and a storyteller’s soul to Stu…" at bounding box center [653, 795] width 619 height 37
click at [1246, 43] on span "Publish" at bounding box center [1247, 40] width 59 height 15
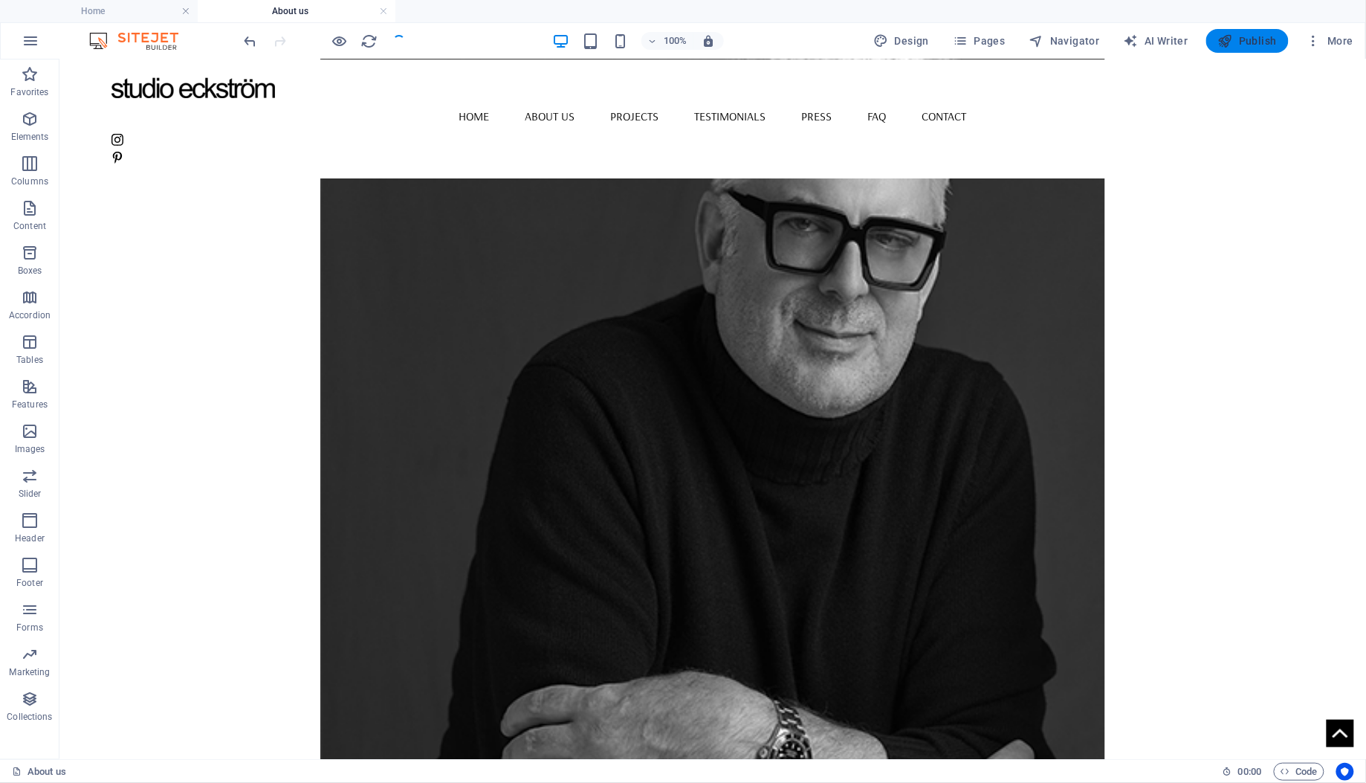
click at [1246, 43] on span "Publish" at bounding box center [1247, 40] width 59 height 15
